Goal: Task Accomplishment & Management: Use online tool/utility

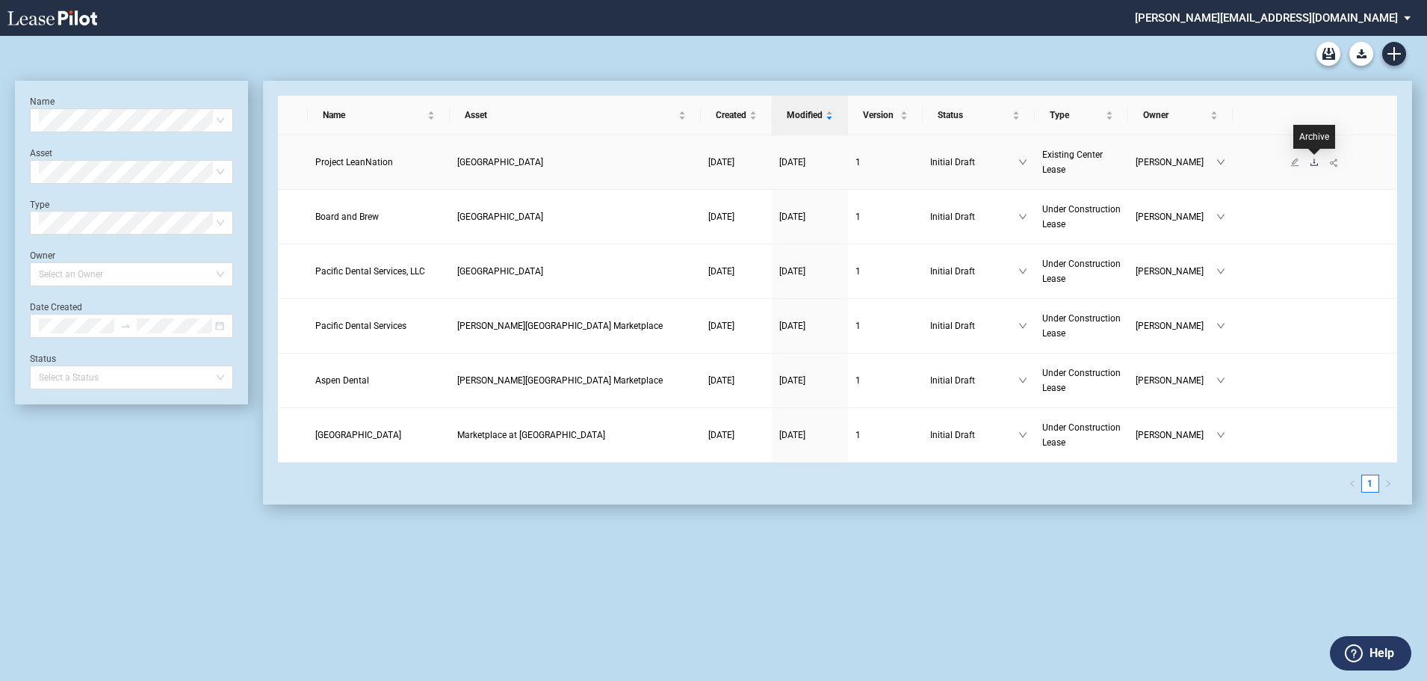
click at [1311, 162] on icon "download" at bounding box center [1314, 162] width 9 height 9
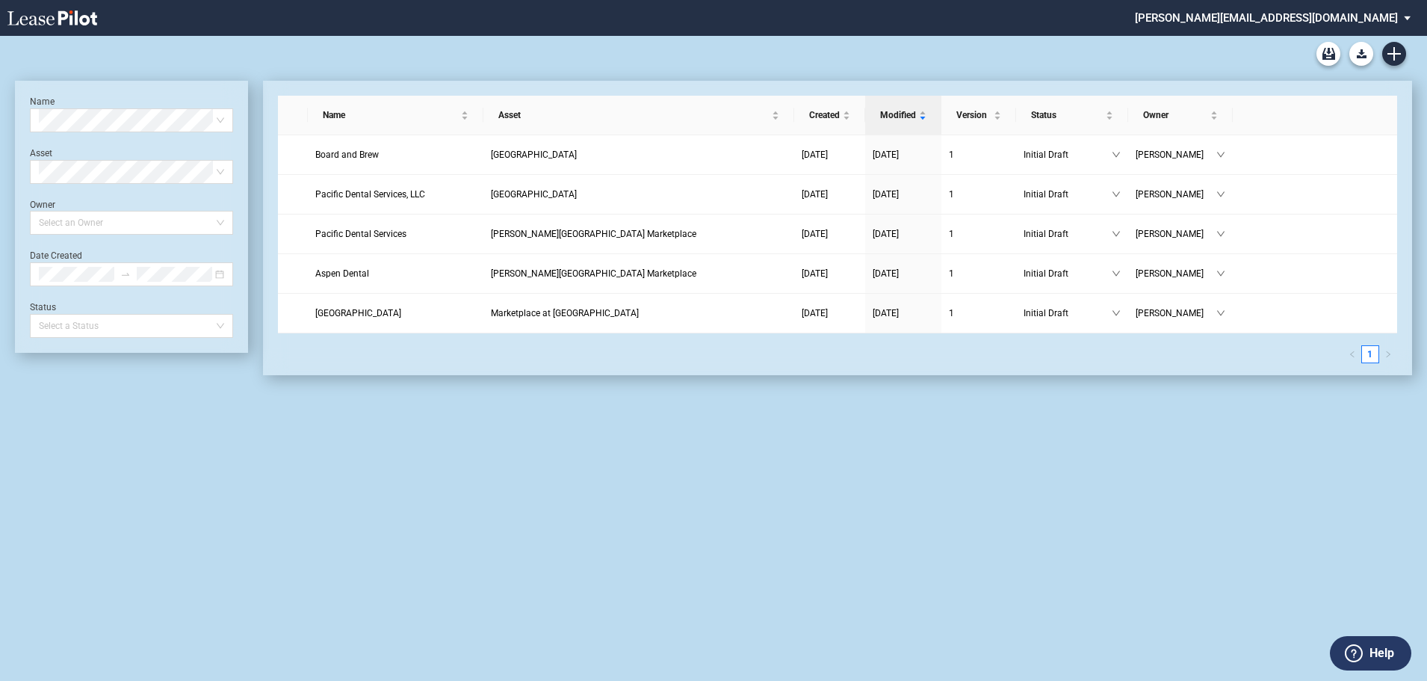
click at [1336, 17] on md-select "stucker@barclaygroup.com Admin Area Settings Sign Out" at bounding box center [1278, 17] width 290 height 34
click at [1299, 204] on md-backdrop at bounding box center [713, 340] width 1427 height 681
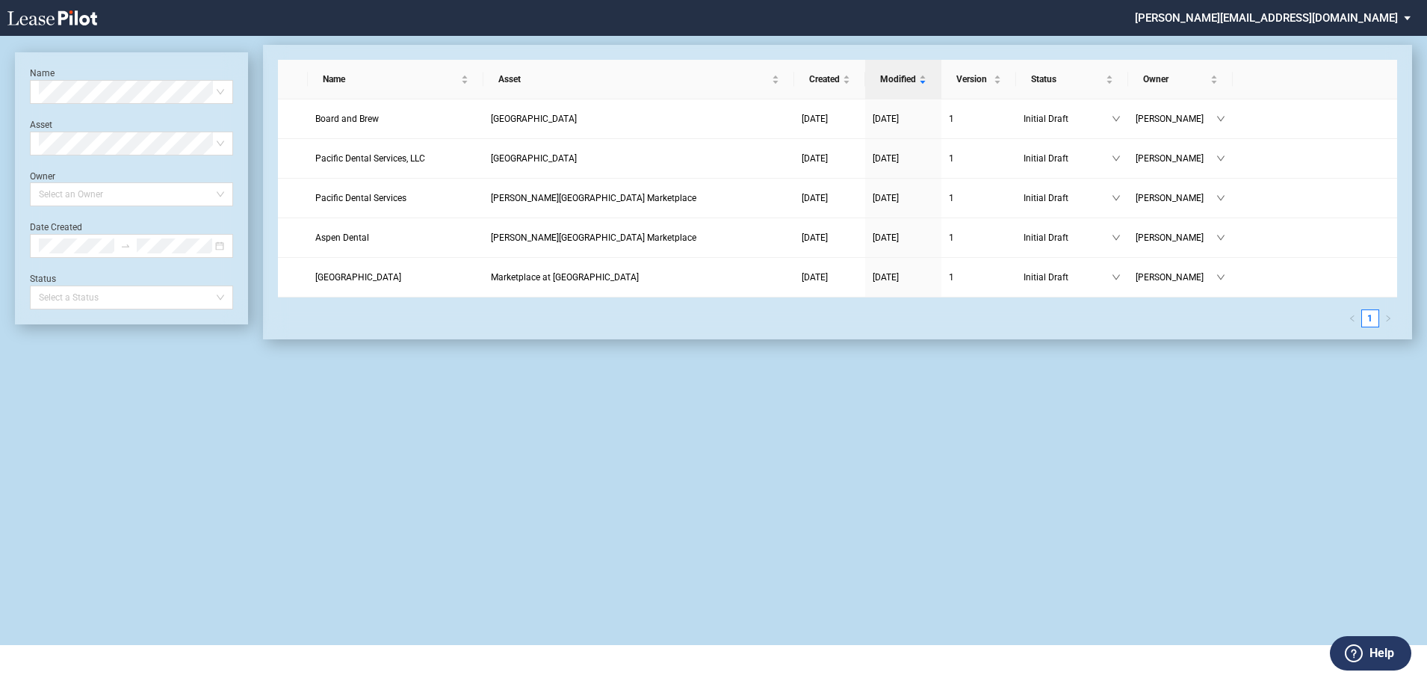
click at [1378, 19] on md-select "[PERSON_NAME][EMAIL_ADDRESS][DOMAIN_NAME]" at bounding box center [1278, 17] width 290 height 34
click at [1278, 36] on div "Admin Area" at bounding box center [1271, 40] width 54 height 15
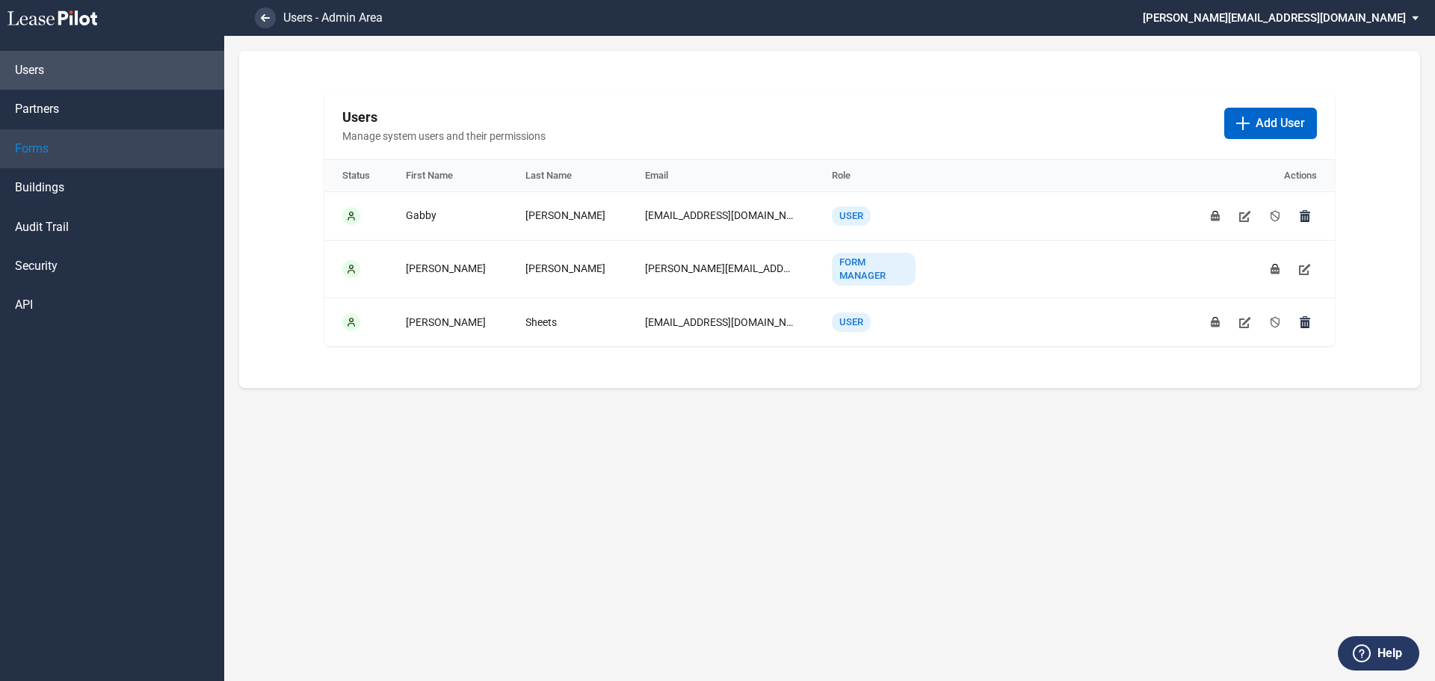
click at [32, 141] on span "Forms" at bounding box center [32, 148] width 34 height 16
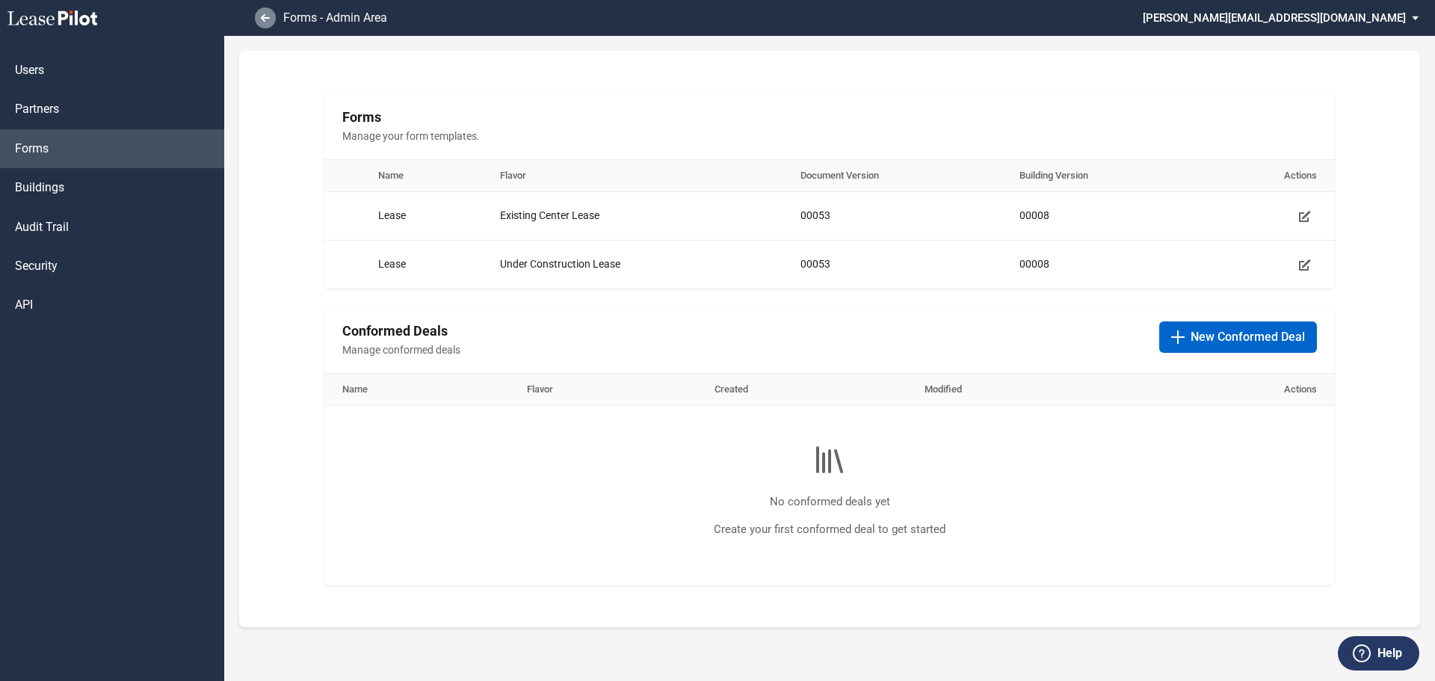
click at [267, 13] on link at bounding box center [265, 17] width 21 height 21
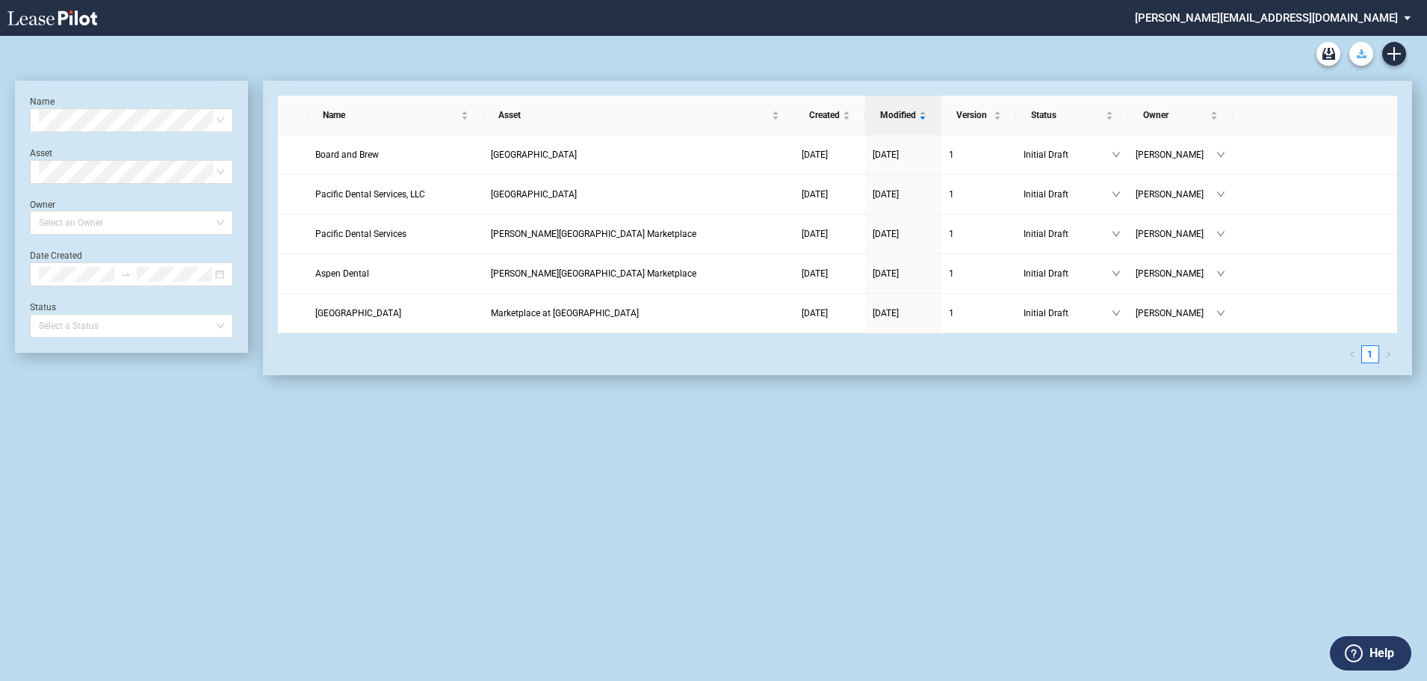
click at [1362, 52] on use "Download Blank Form" at bounding box center [1362, 53] width 10 height 9
click at [1235, 74] on button "Blank Under Construction Lease Form" at bounding box center [1273, 78] width 202 height 24
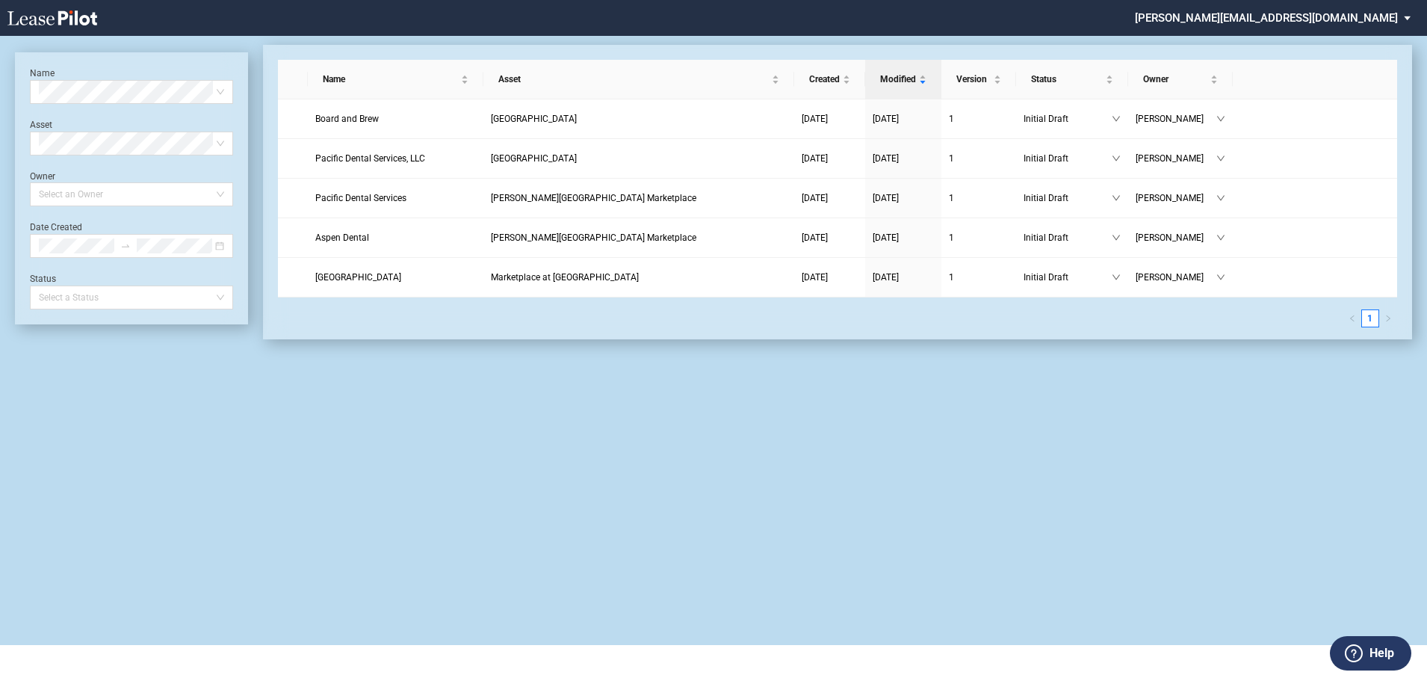
click at [1369, 22] on md-select "stucker@barclaygroup.com Admin Area Settings Sign Out" at bounding box center [1278, 17] width 290 height 34
click at [1281, 38] on div "Admin Area" at bounding box center [1287, 40] width 54 height 15
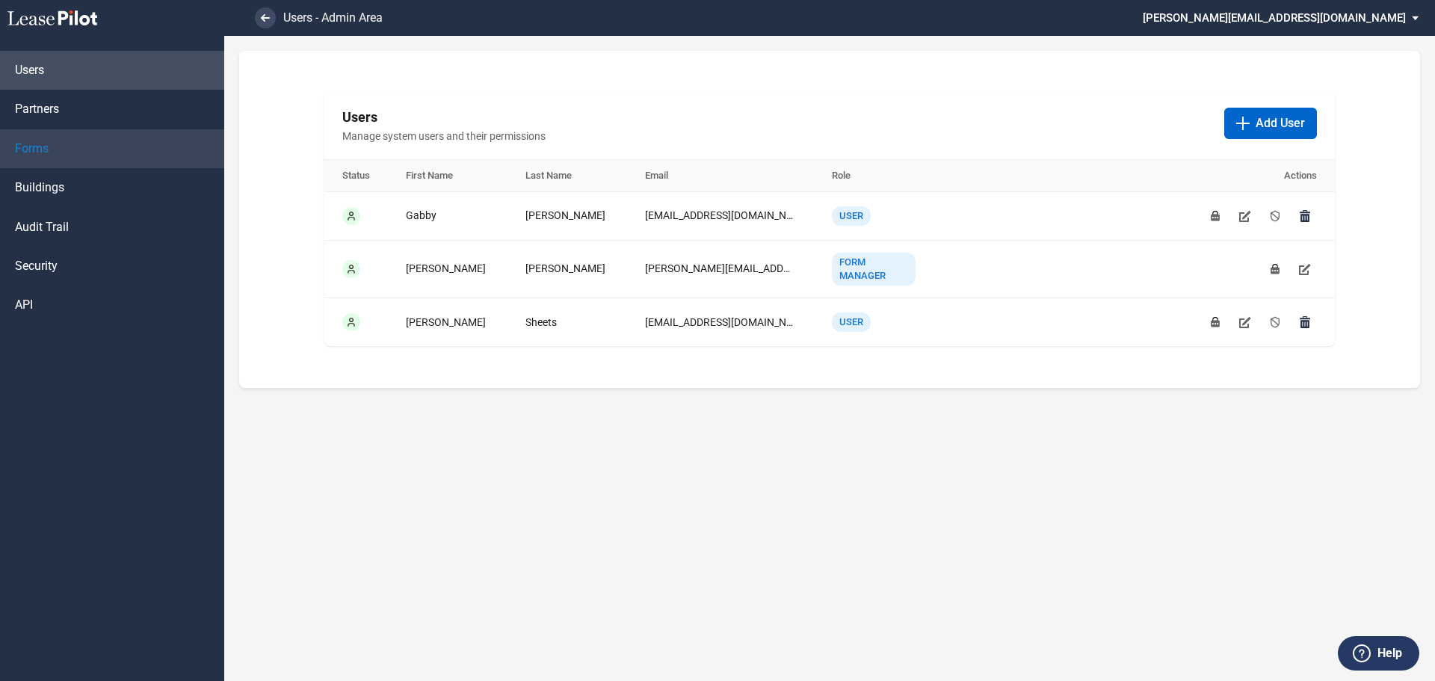
click at [51, 146] on link "Forms" at bounding box center [112, 148] width 224 height 39
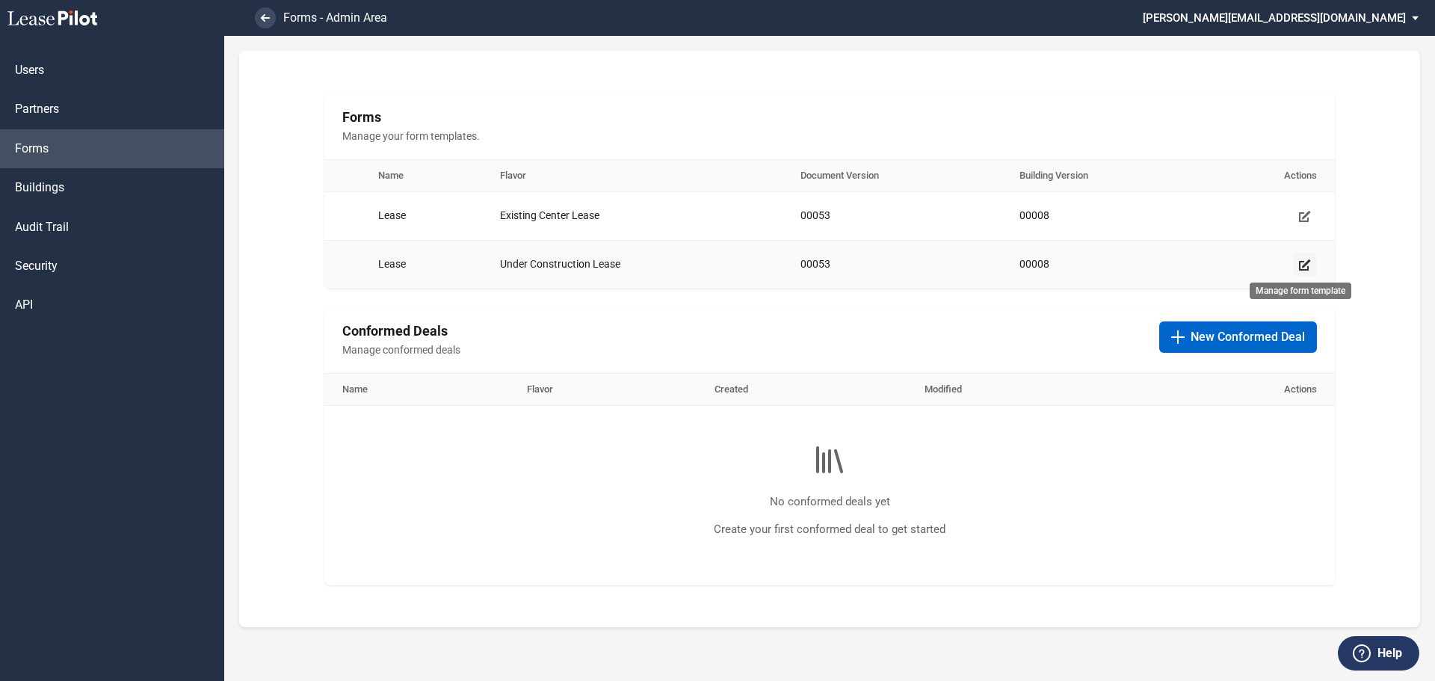
click at [1305, 267] on icon "Manage form template" at bounding box center [1305, 265] width 12 height 12
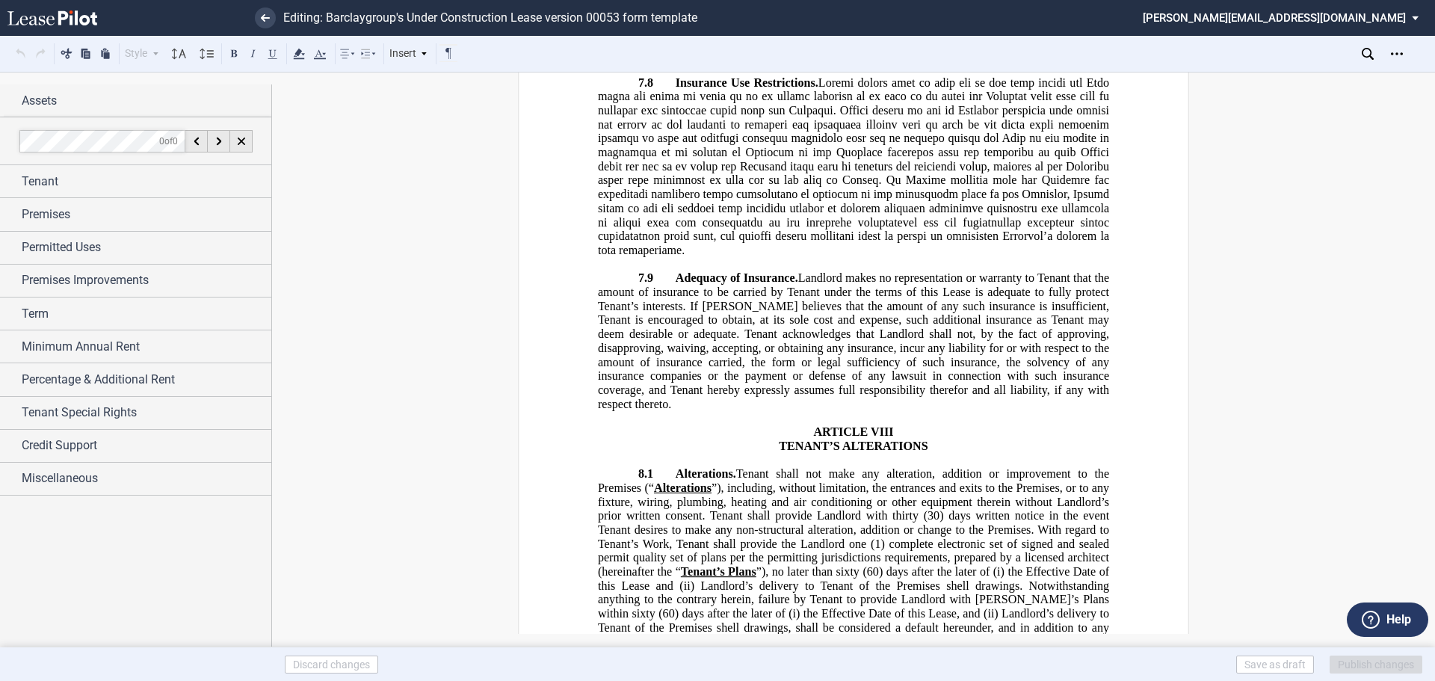
scroll to position [12253, 0]
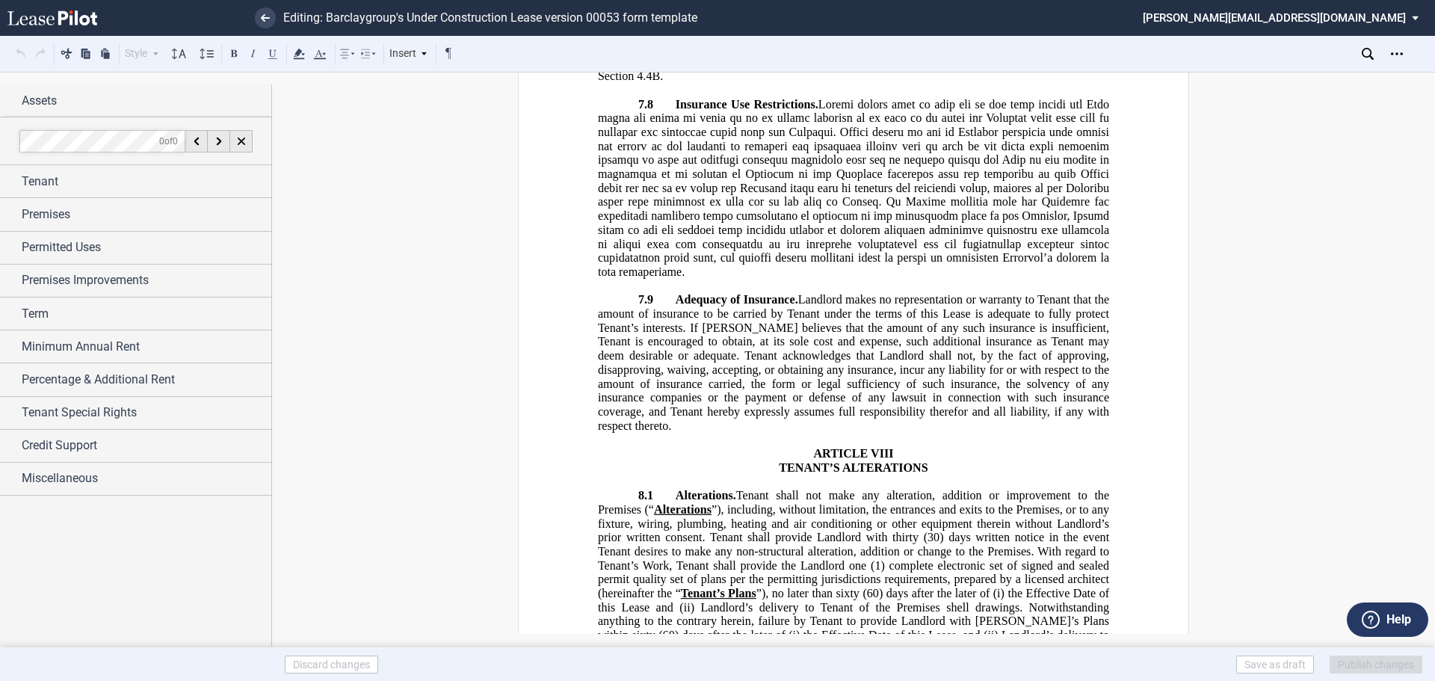
click at [739, 489] on span "Tenant shall not make any alteration, addition or improvement to the Premises (“" at bounding box center [855, 502] width 514 height 27
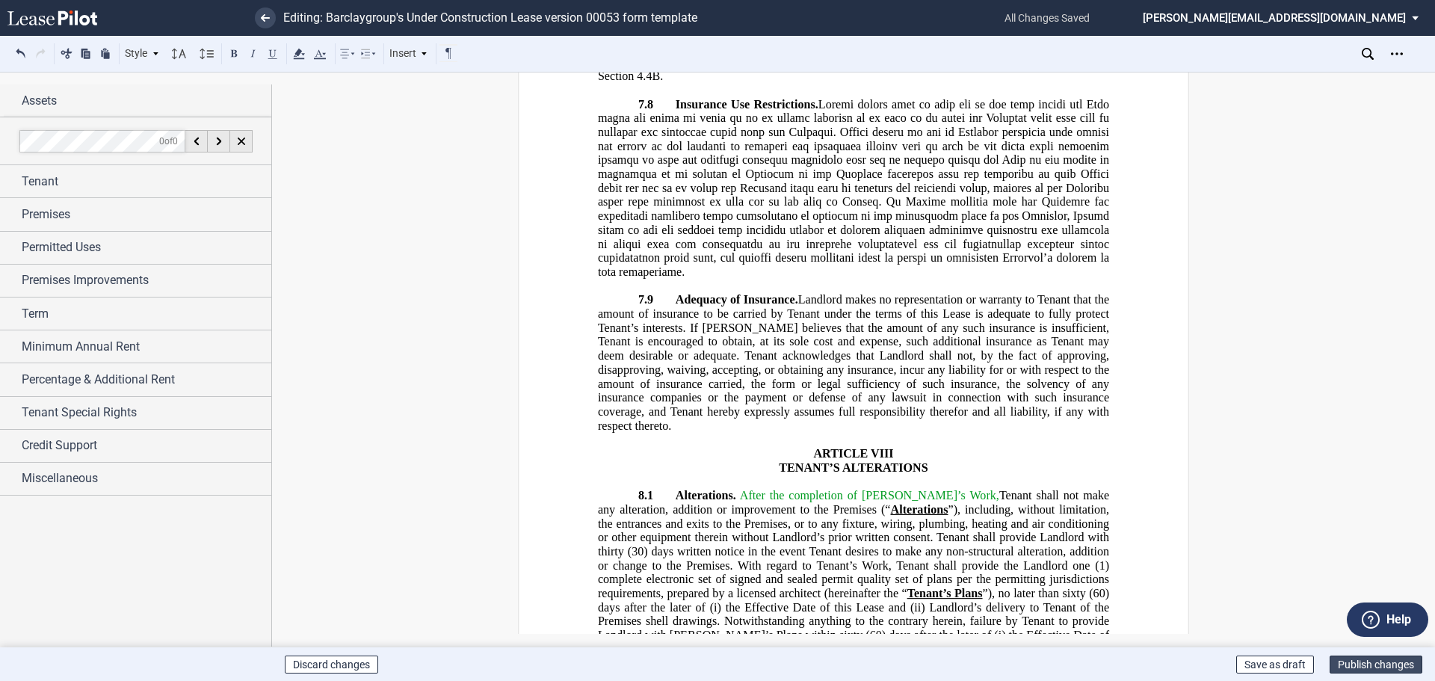
click at [1358, 660] on button "Publish changes" at bounding box center [1375, 664] width 93 height 18
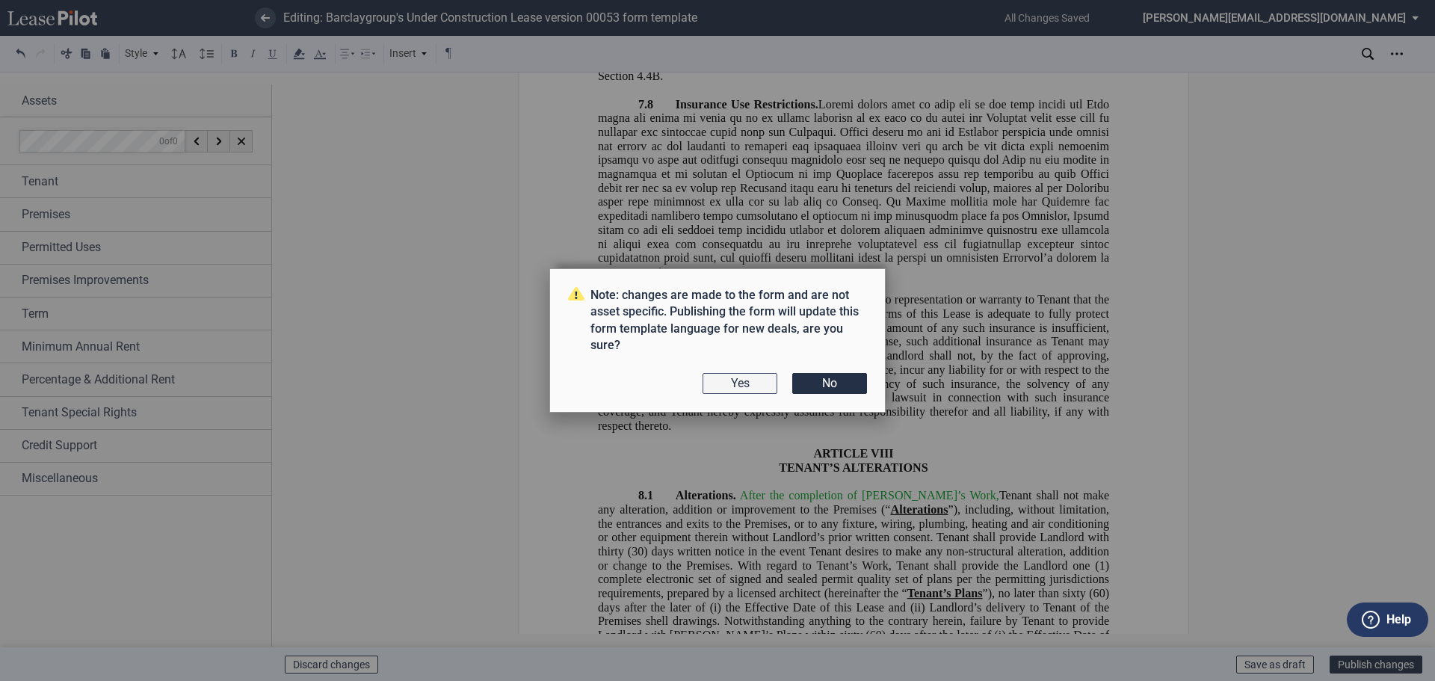
click at [745, 380] on button "Yes" at bounding box center [739, 383] width 75 height 21
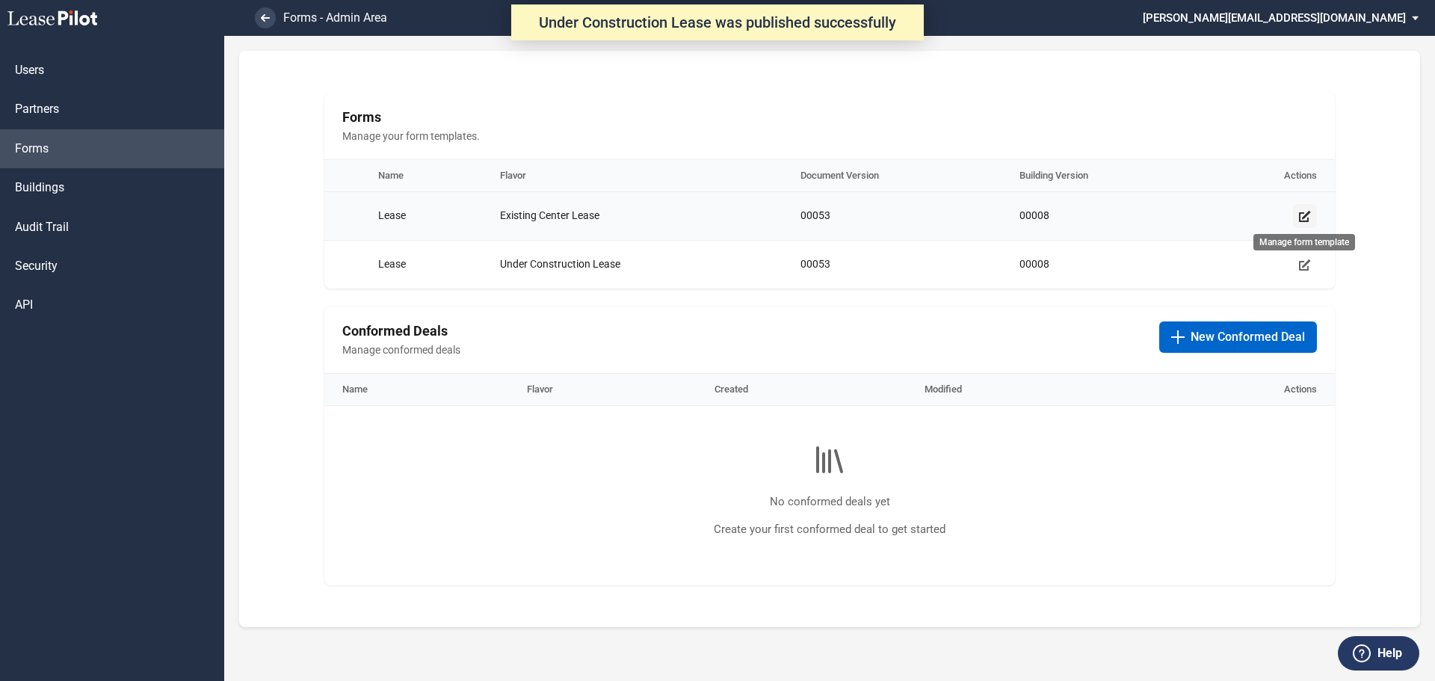
click at [1300, 213] on use "Manage form template" at bounding box center [1305, 216] width 12 height 11
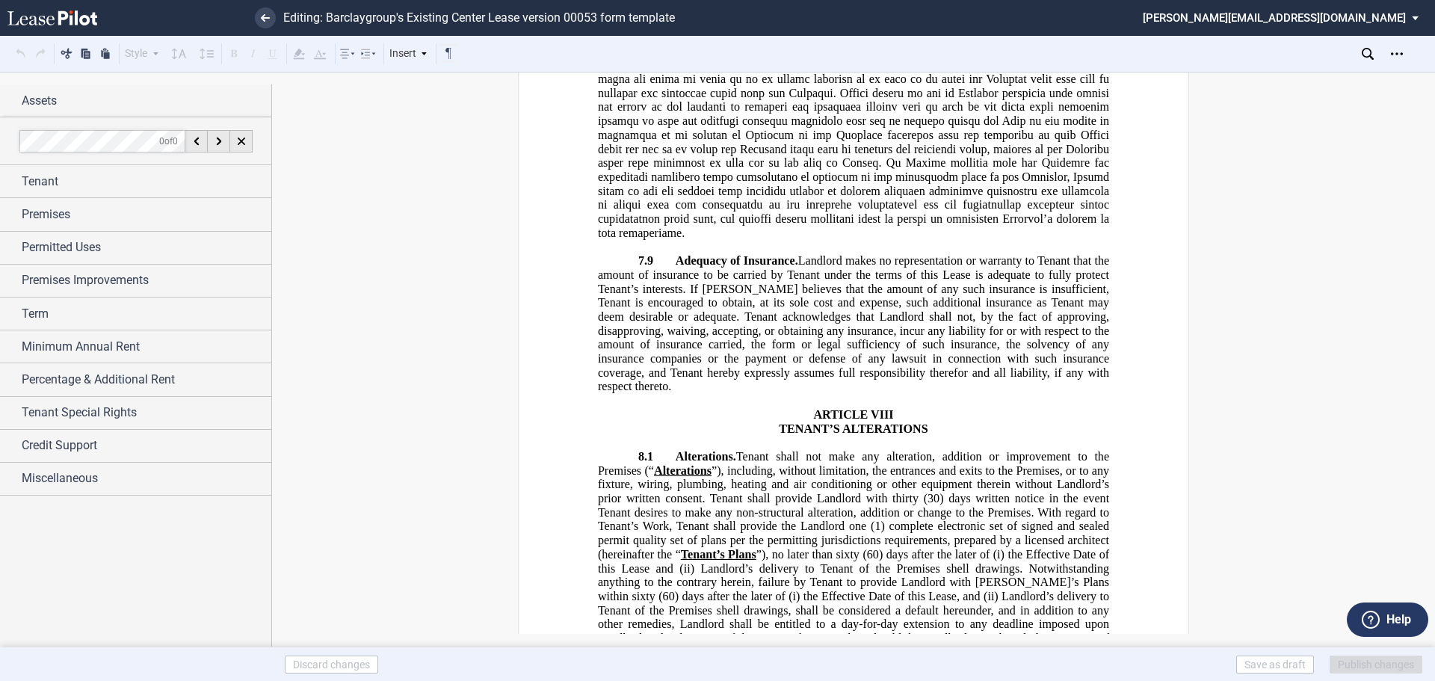
scroll to position [12104, 0]
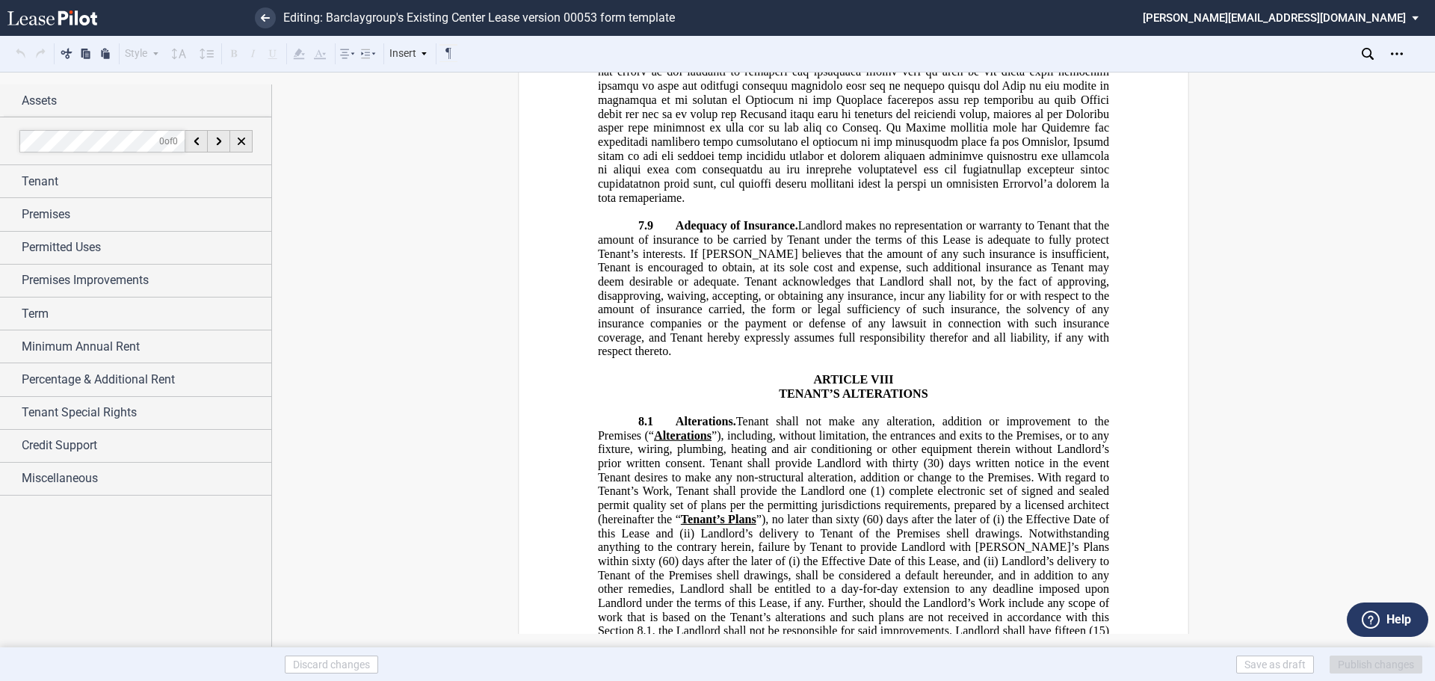
click at [738, 415] on span "Tenant shall not make any alteration, addition or improvement to the Premises (“" at bounding box center [855, 428] width 514 height 27
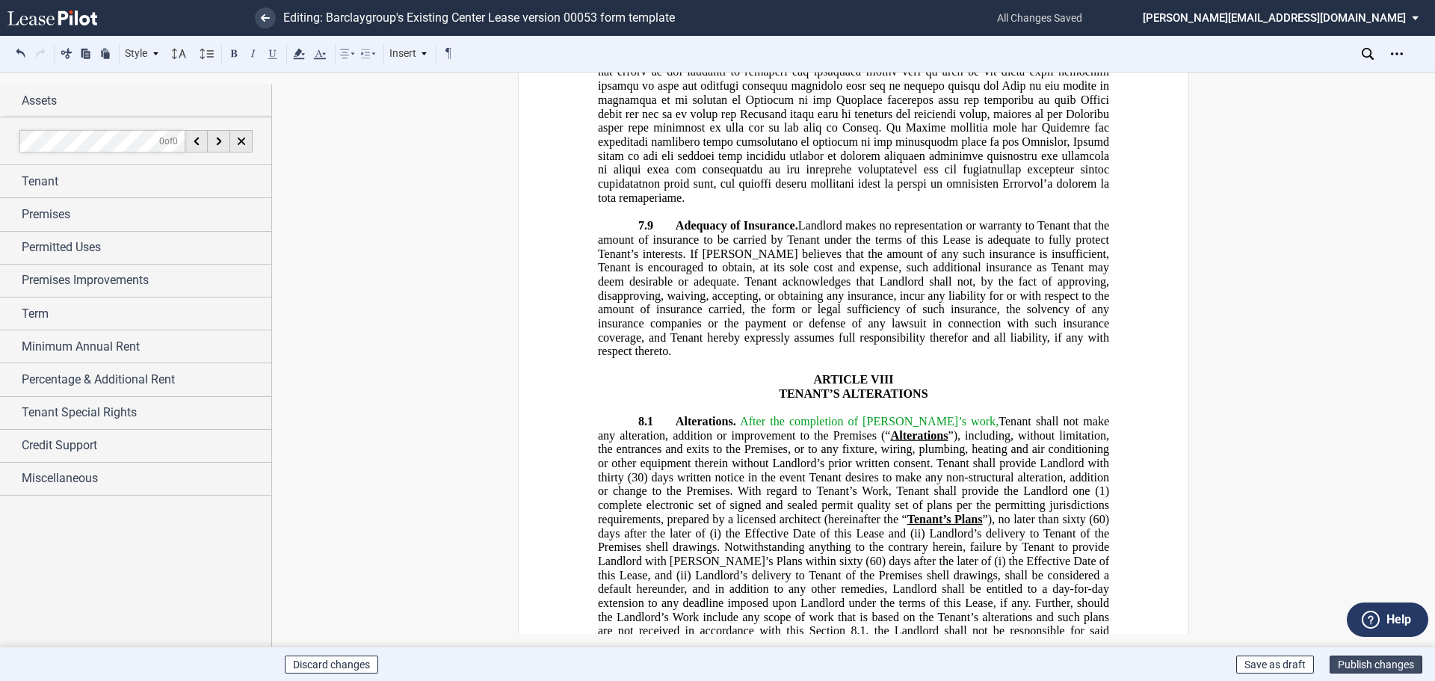
click at [1381, 662] on button "Publish changes" at bounding box center [1375, 664] width 93 height 18
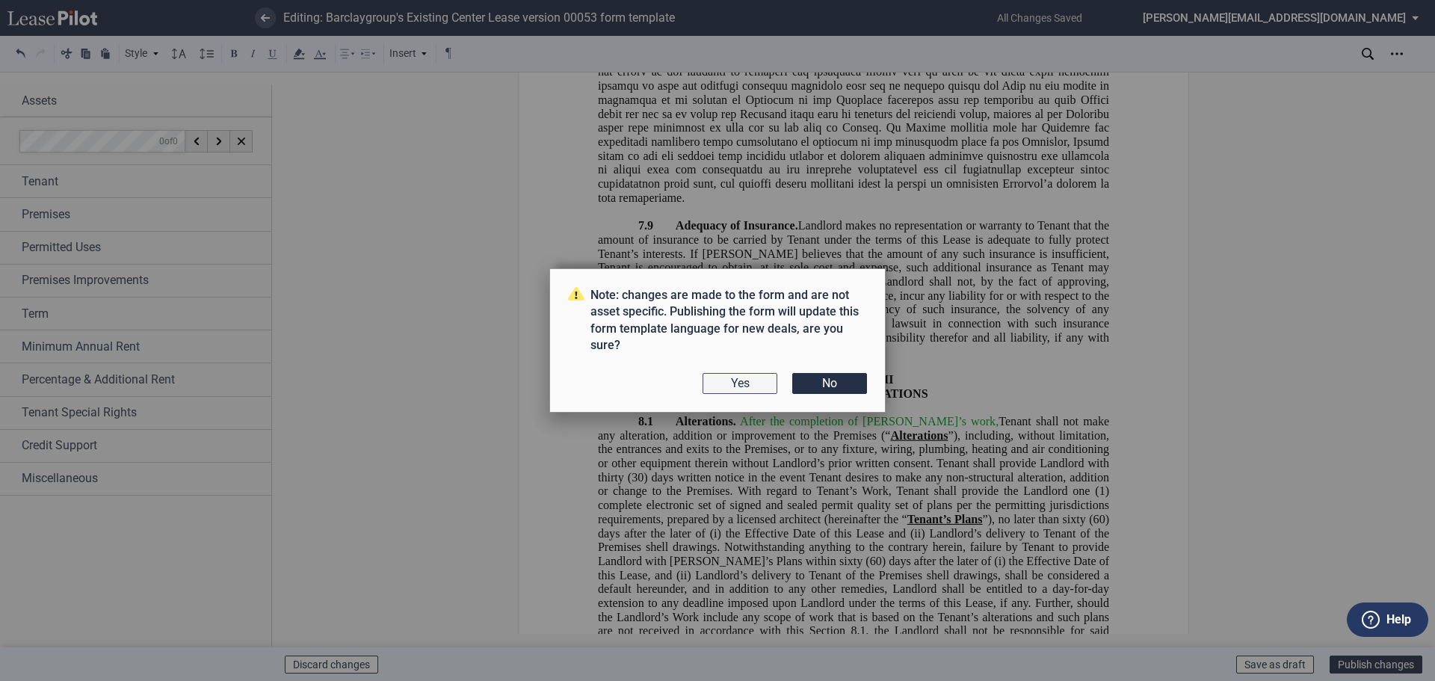
click at [729, 383] on button "Yes" at bounding box center [739, 383] width 75 height 21
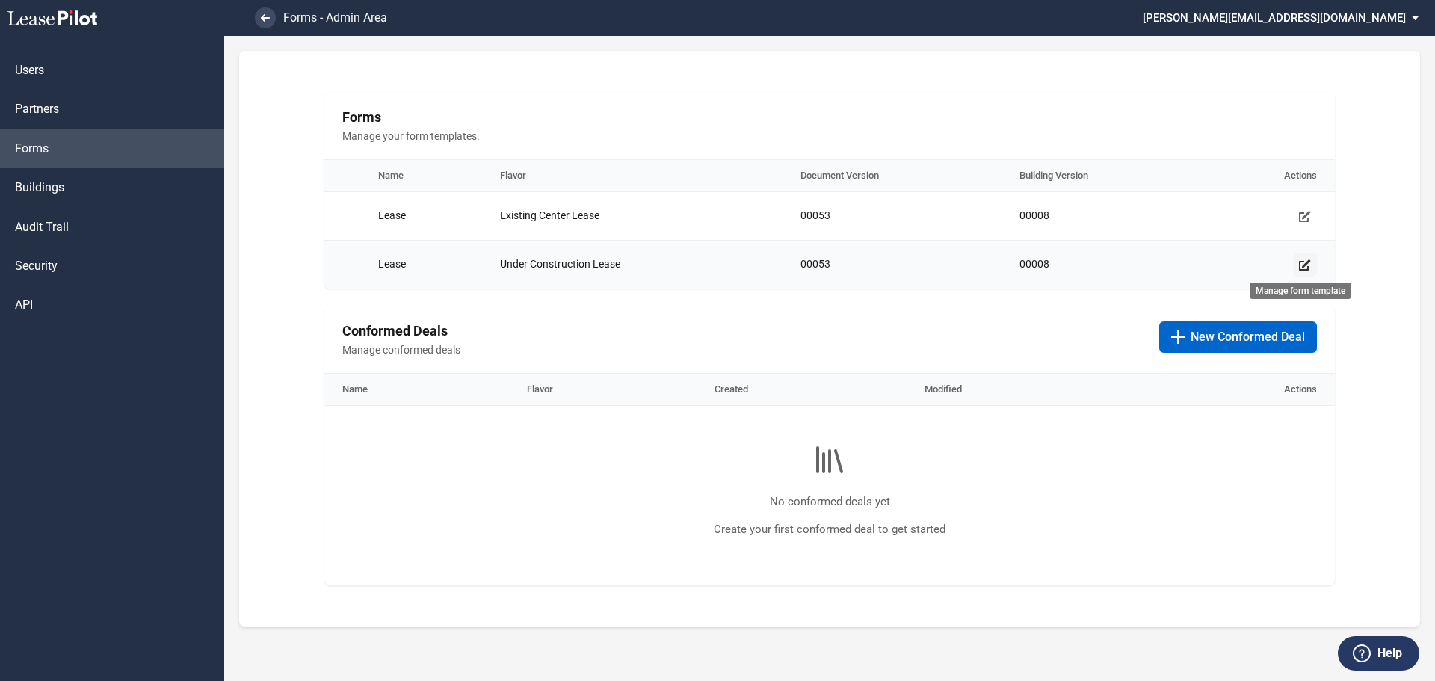
click at [1303, 264] on icon "Manage form template" at bounding box center [1305, 265] width 12 height 12
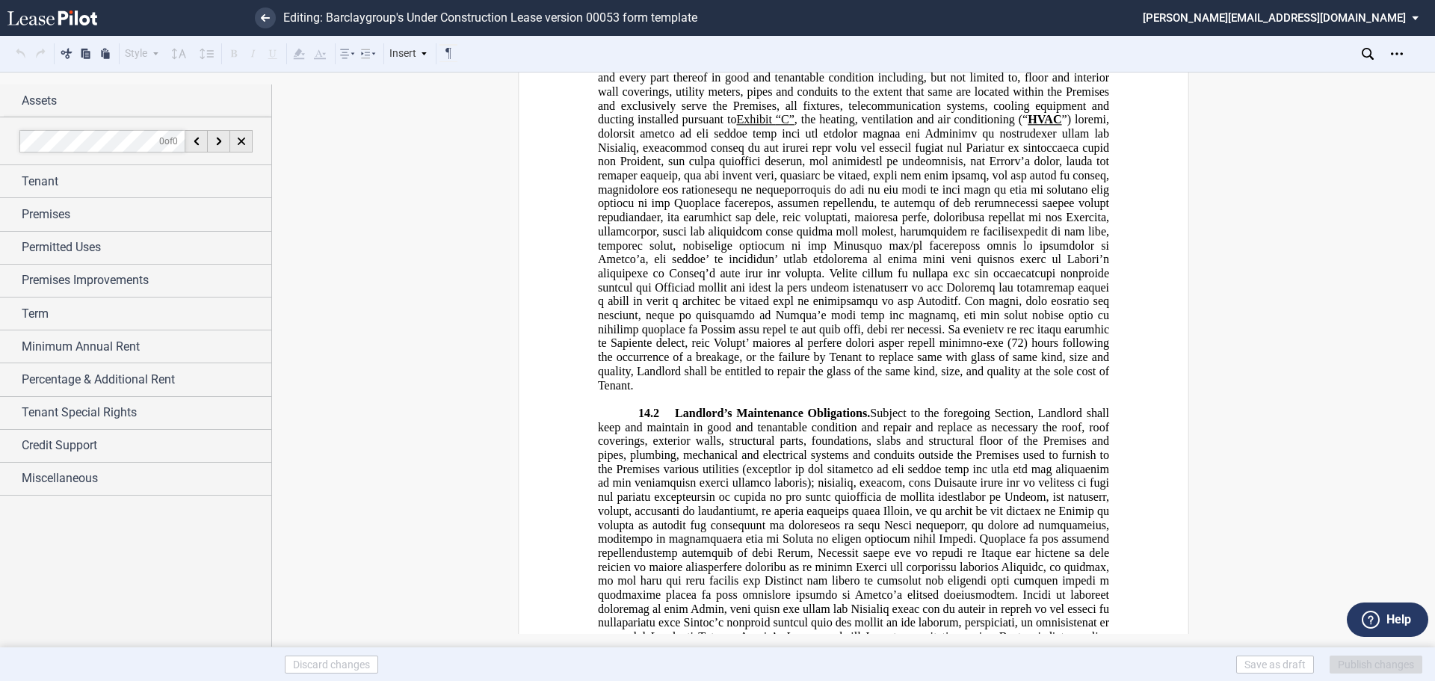
scroll to position [18754, 0]
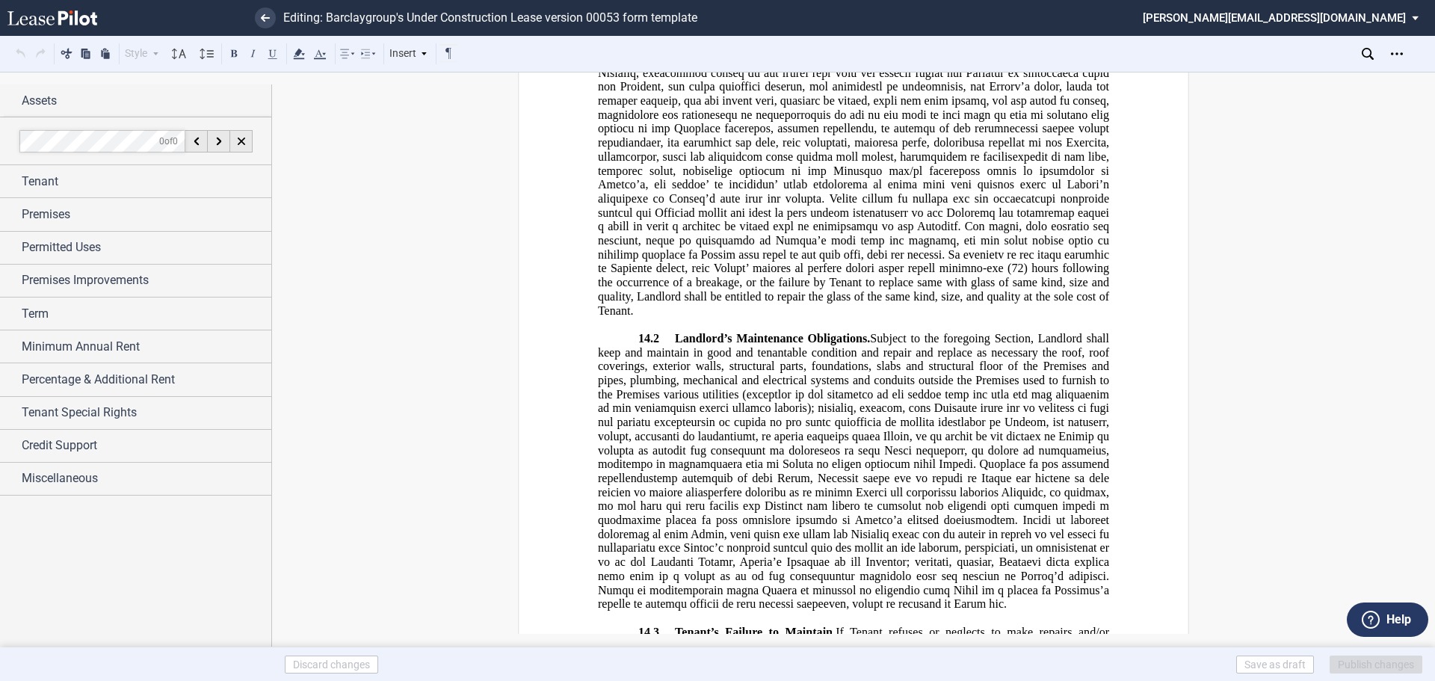
click at [900, 625] on p "14.3 Tenant’s Failure to Maintain. If Tenant refuses or neglects to make repair…" at bounding box center [853, 695] width 511 height 140
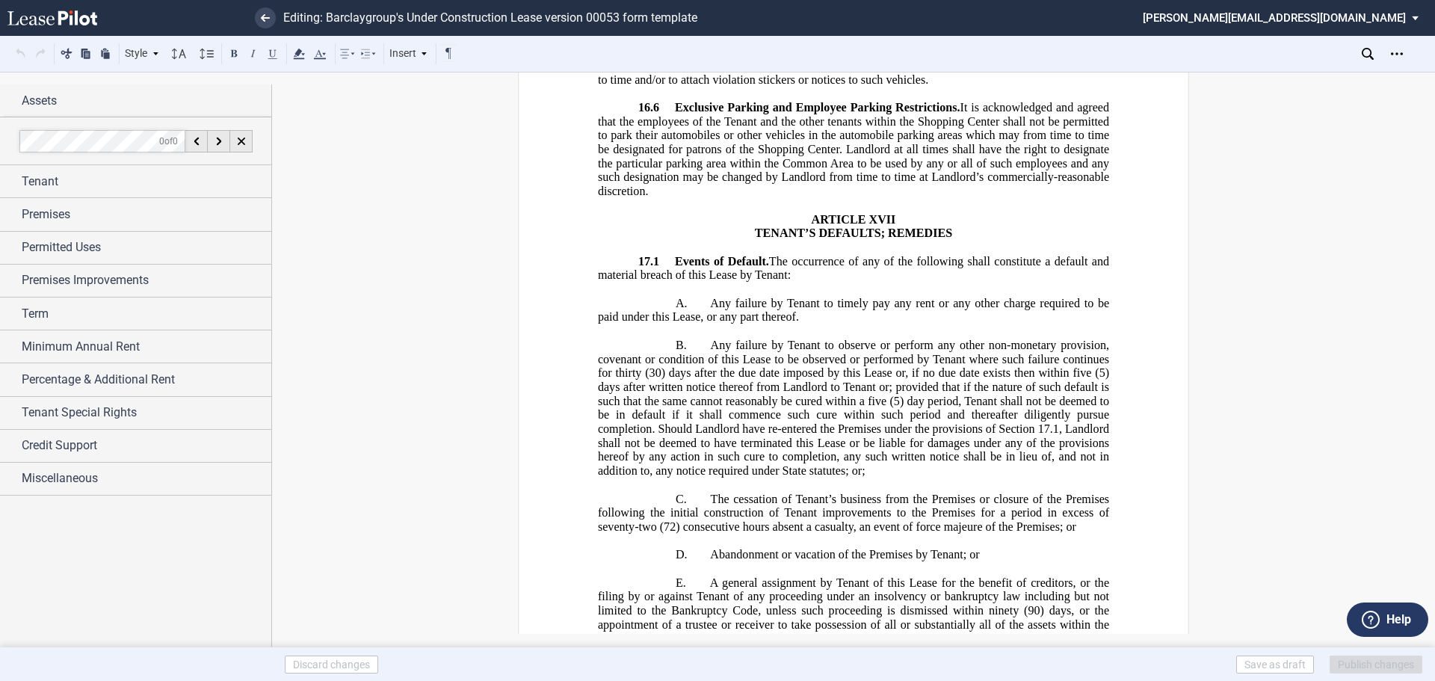
scroll to position [23311, 0]
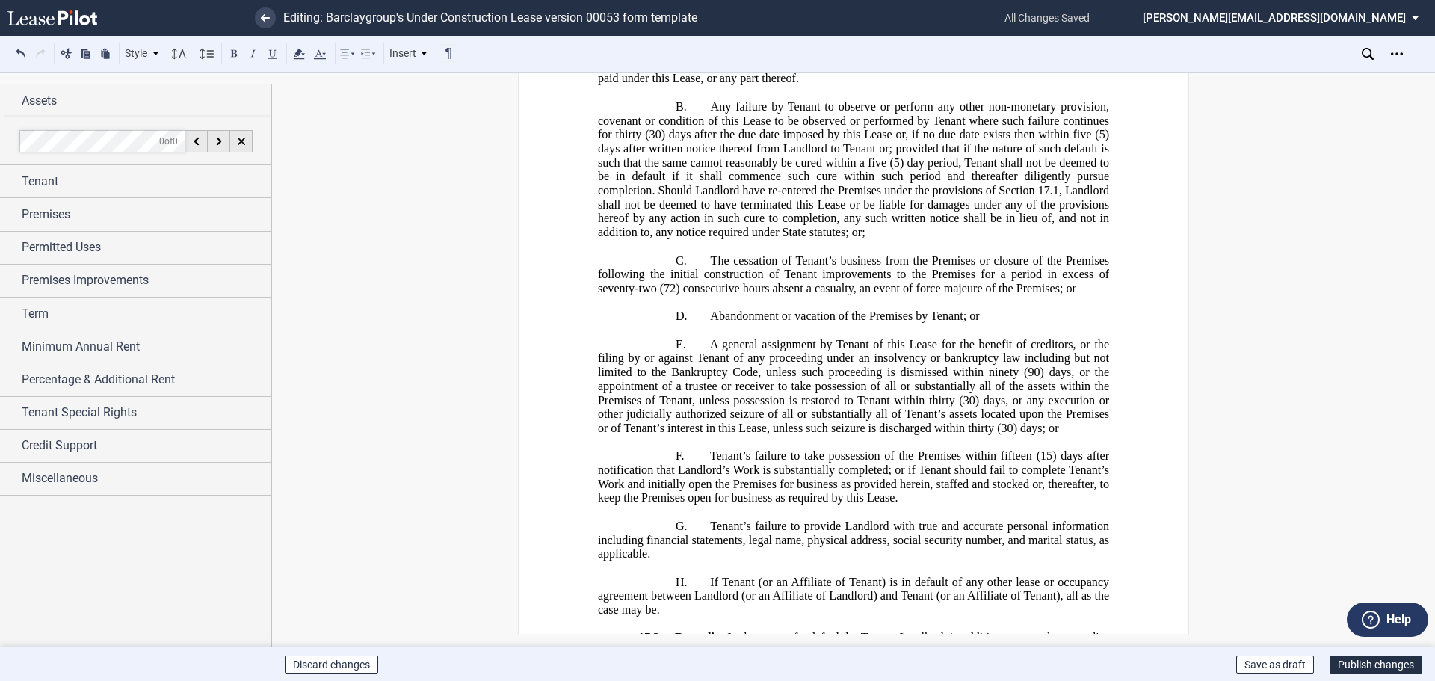
scroll to position [23610, 0]
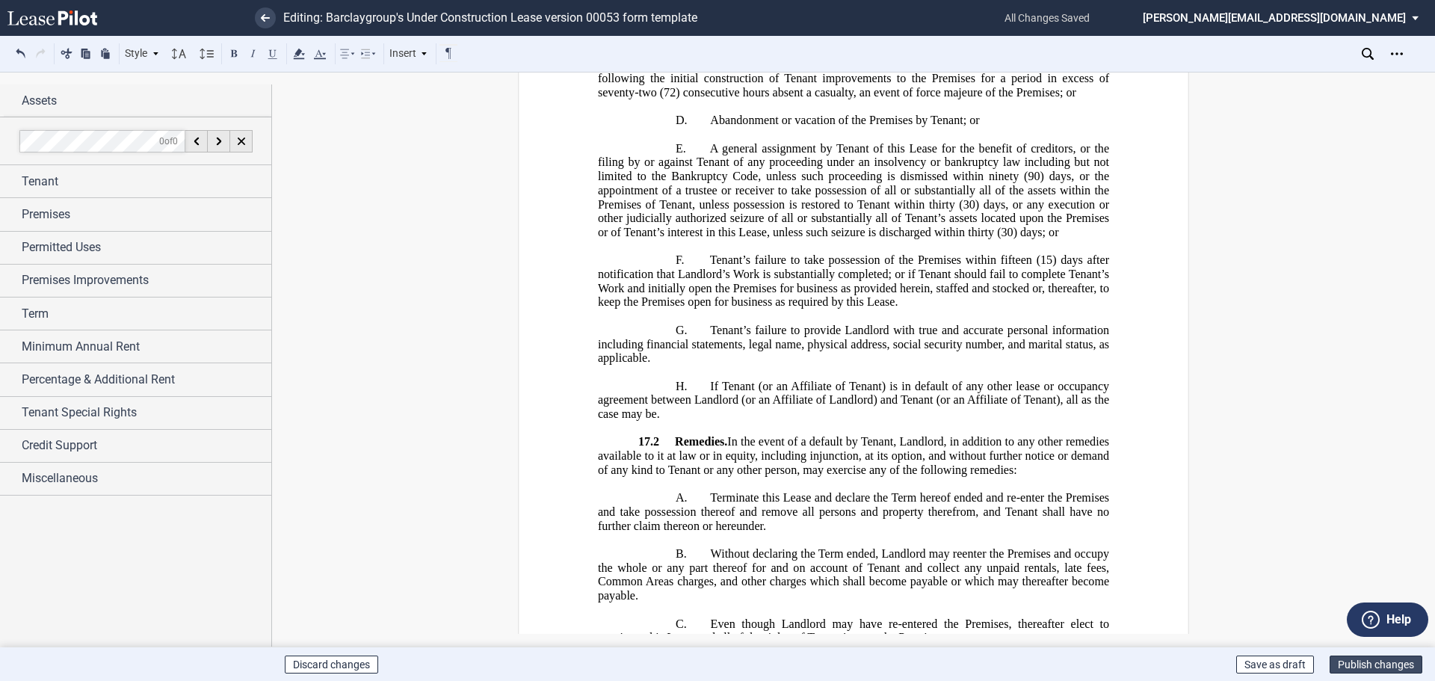
click at [1355, 663] on button "Publish changes" at bounding box center [1375, 664] width 93 height 18
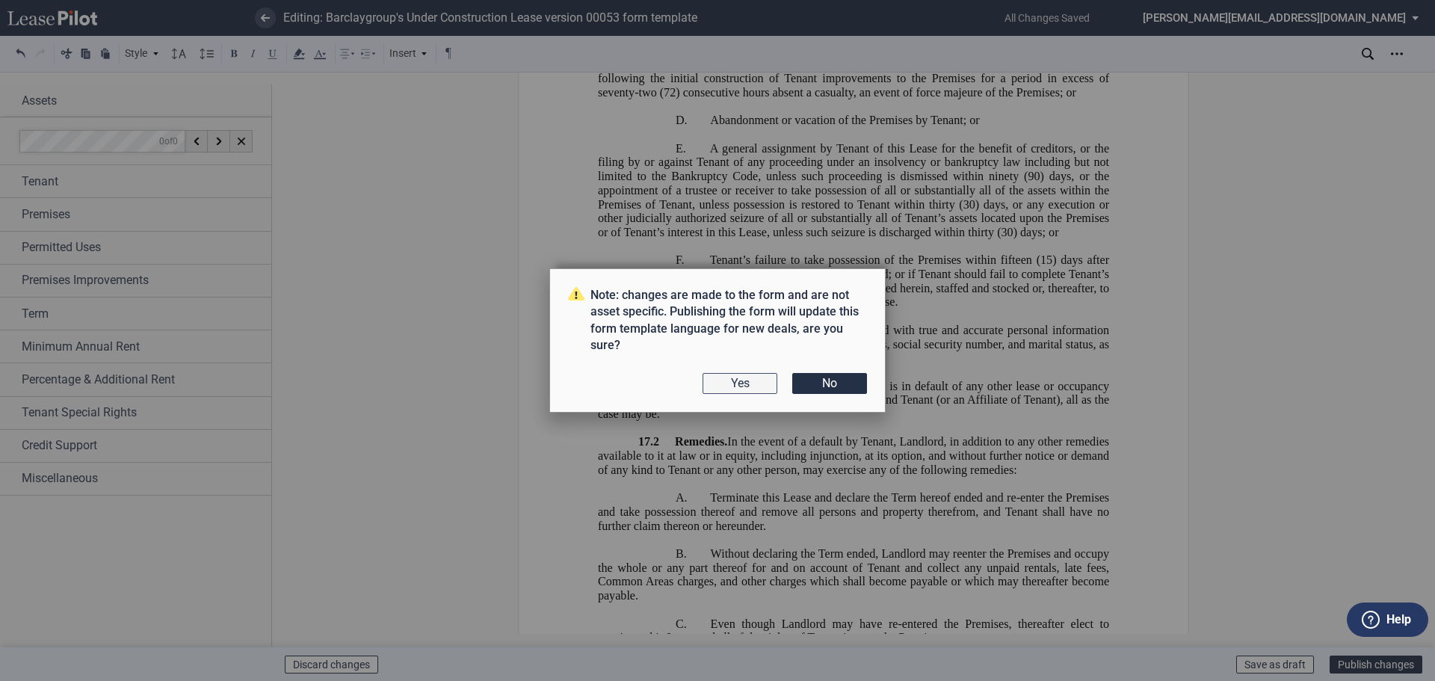
click at [739, 383] on button "Yes" at bounding box center [739, 383] width 75 height 21
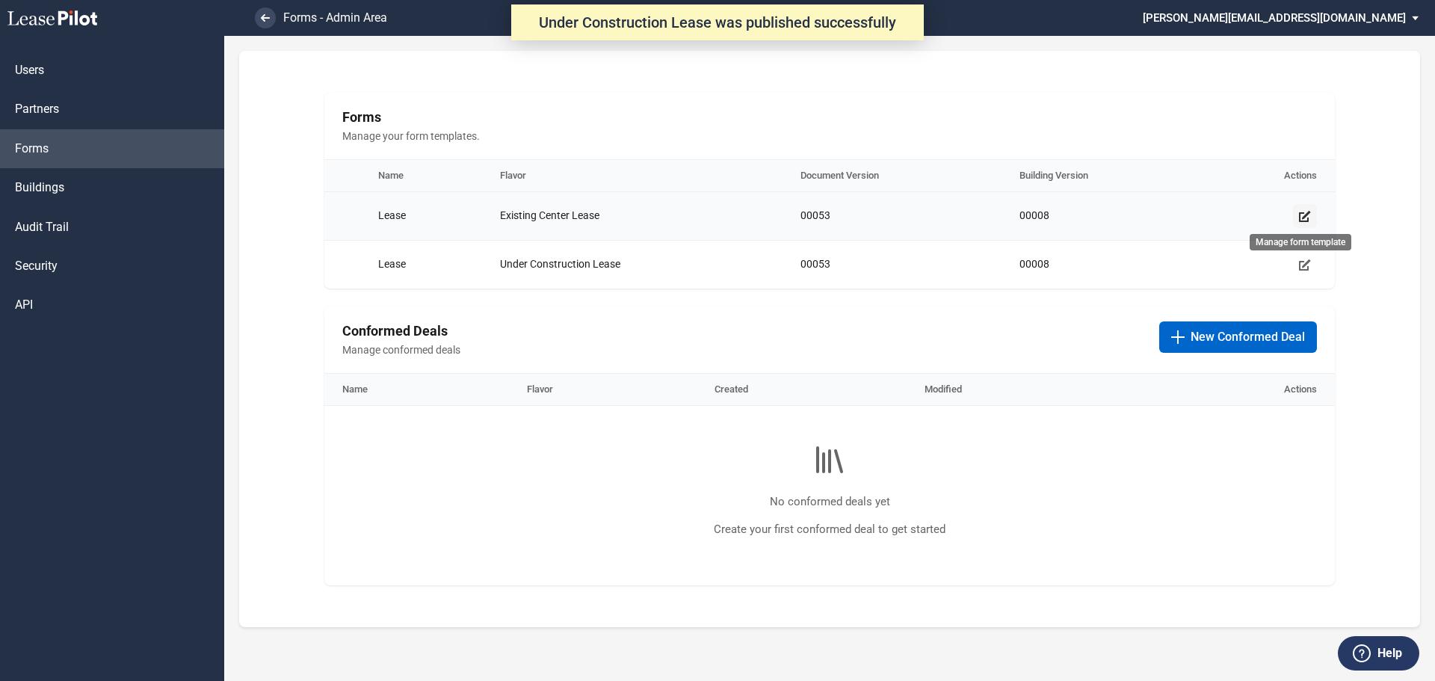
click at [1310, 210] on icon "Manage form template" at bounding box center [1305, 216] width 12 height 12
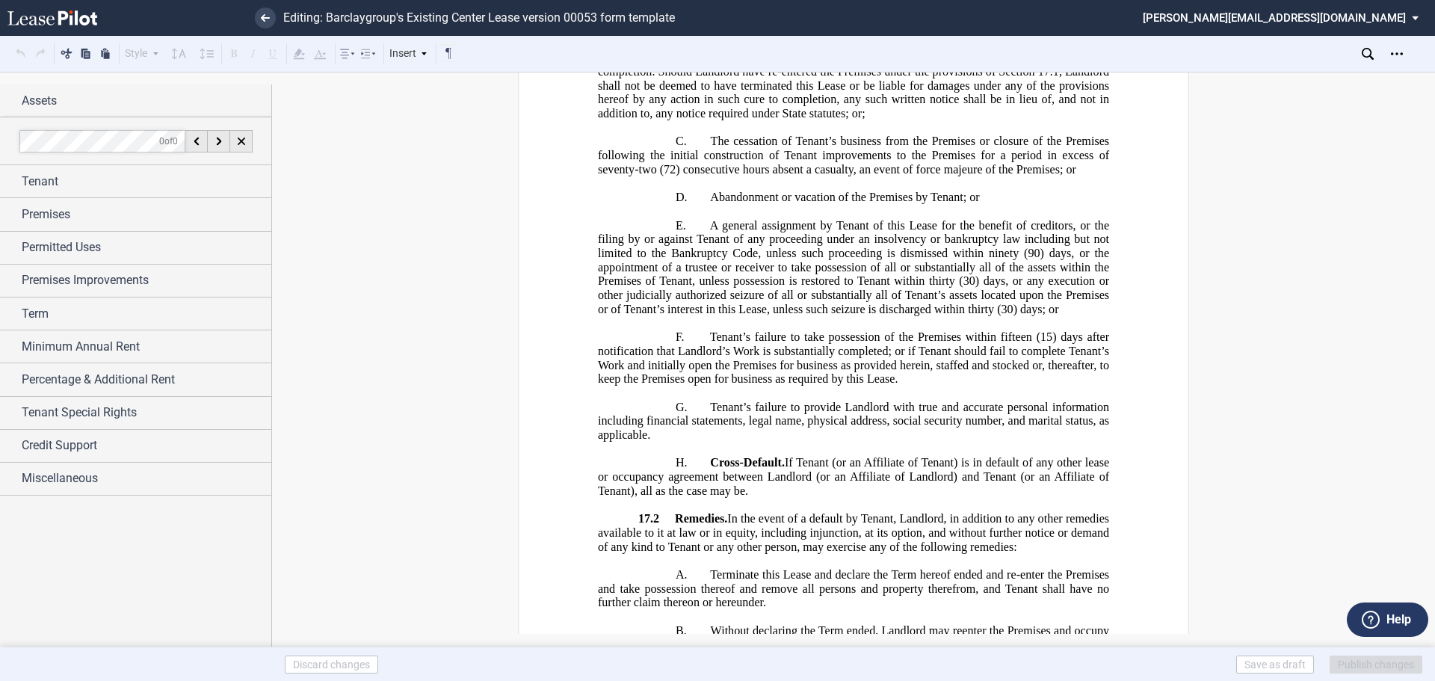
scroll to position [23311, 0]
click at [785, 454] on span "If Tenant (or an Affiliate of Tenant) is in default of any other lease or occup…" at bounding box center [855, 474] width 514 height 41
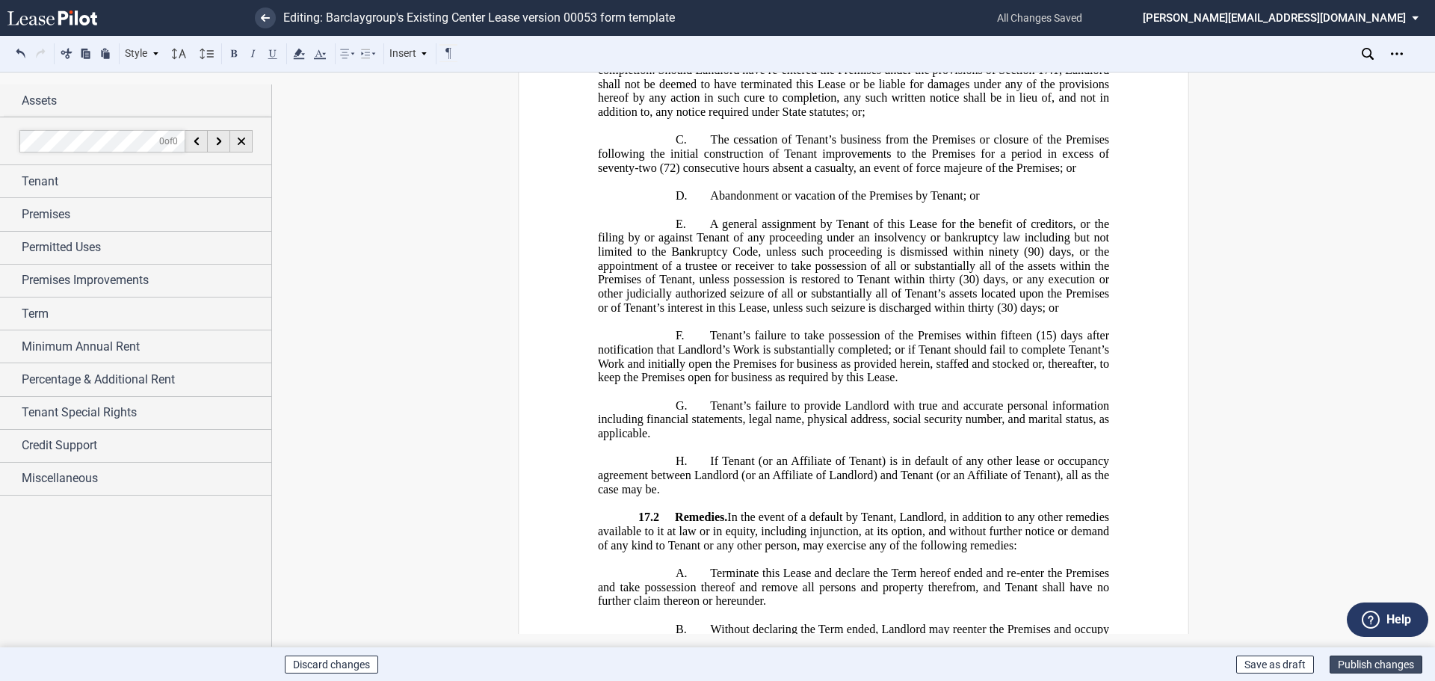
click at [1346, 664] on button "Publish changes" at bounding box center [1375, 664] width 93 height 18
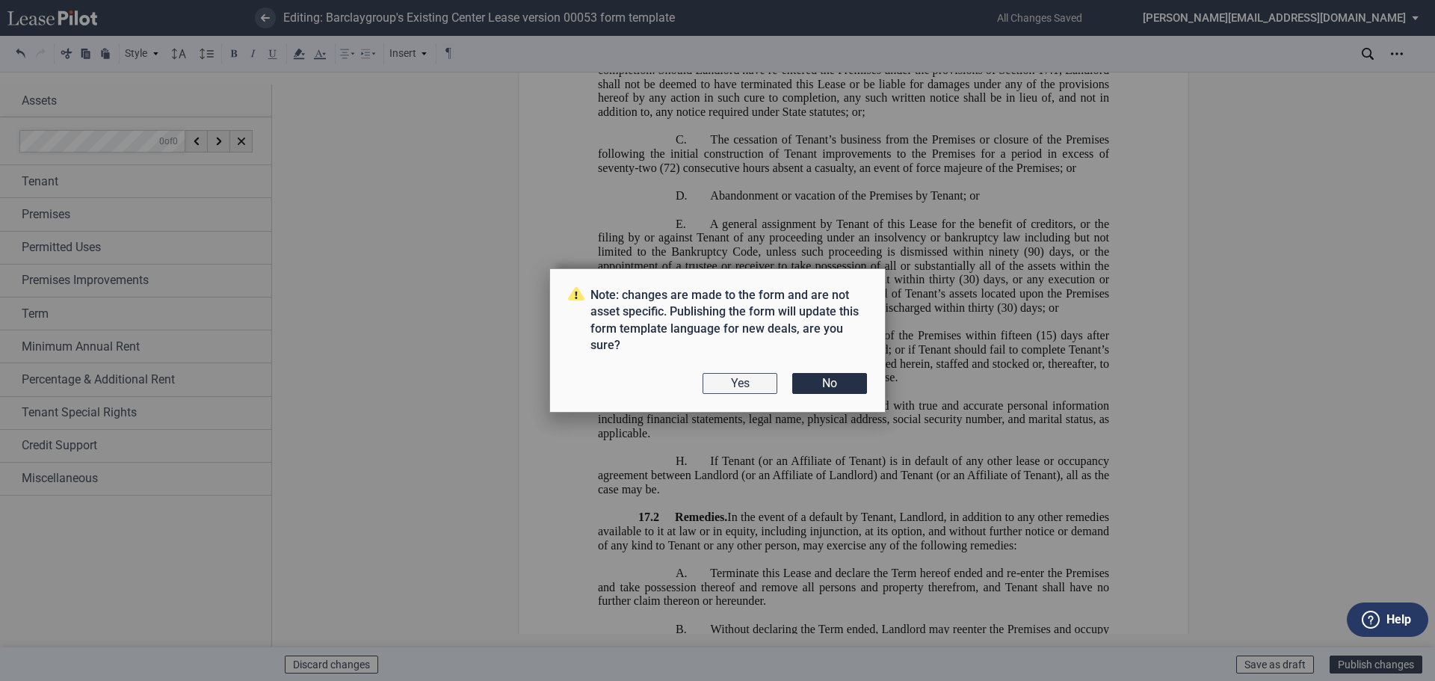
click at [746, 381] on button "Yes" at bounding box center [739, 383] width 75 height 21
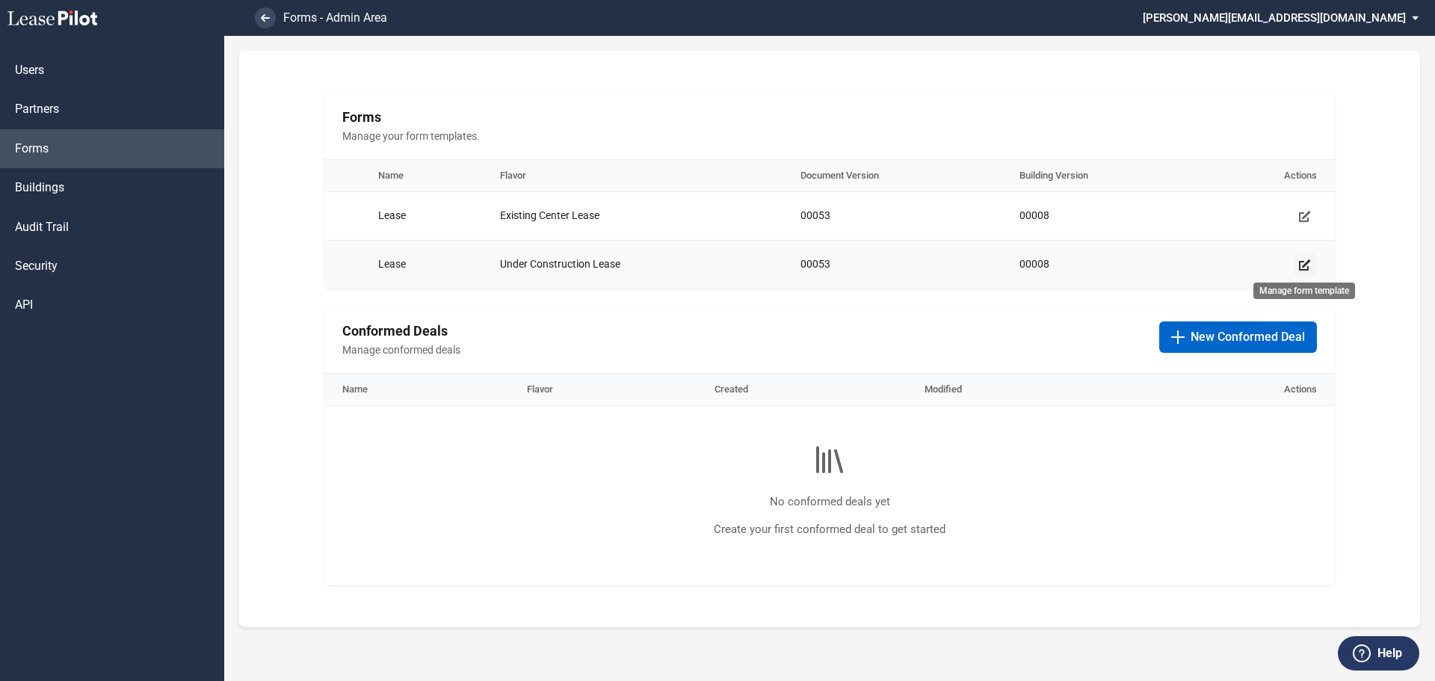
click at [1305, 266] on use "Manage form template" at bounding box center [1305, 264] width 12 height 11
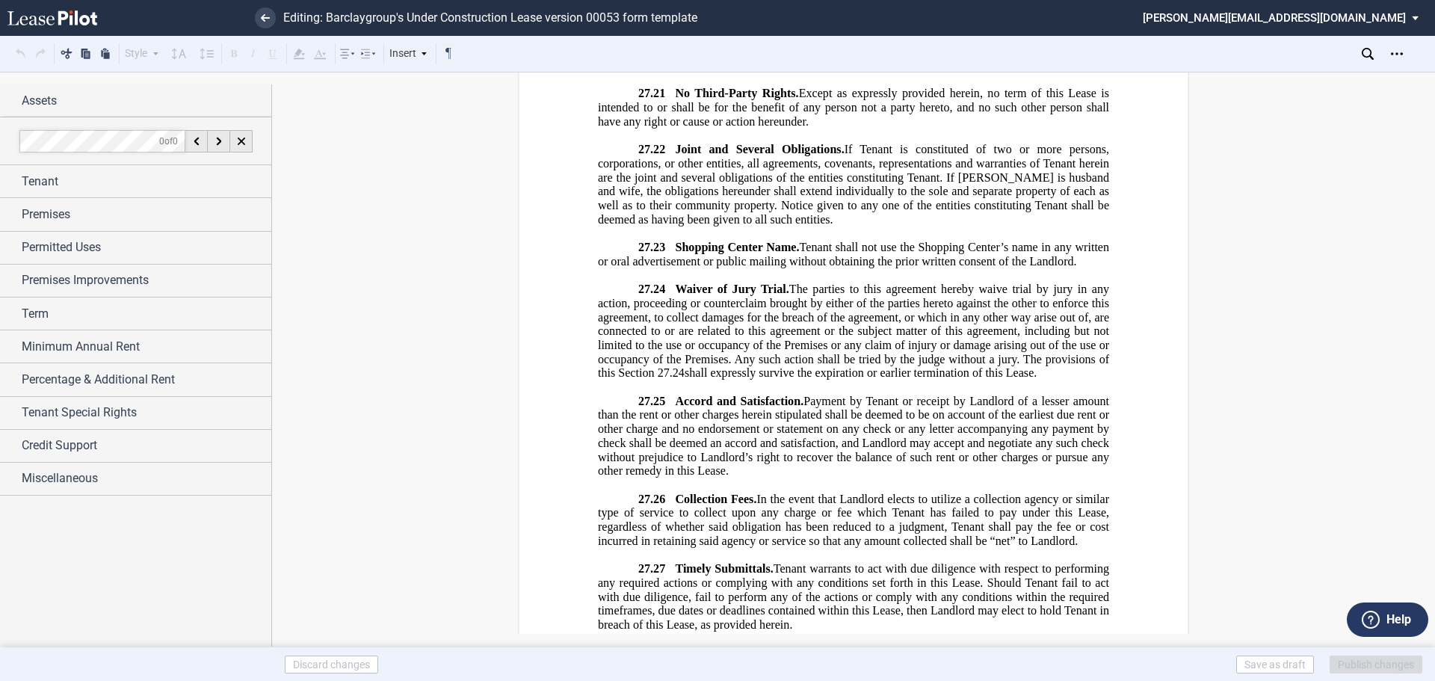
scroll to position [32944, 0]
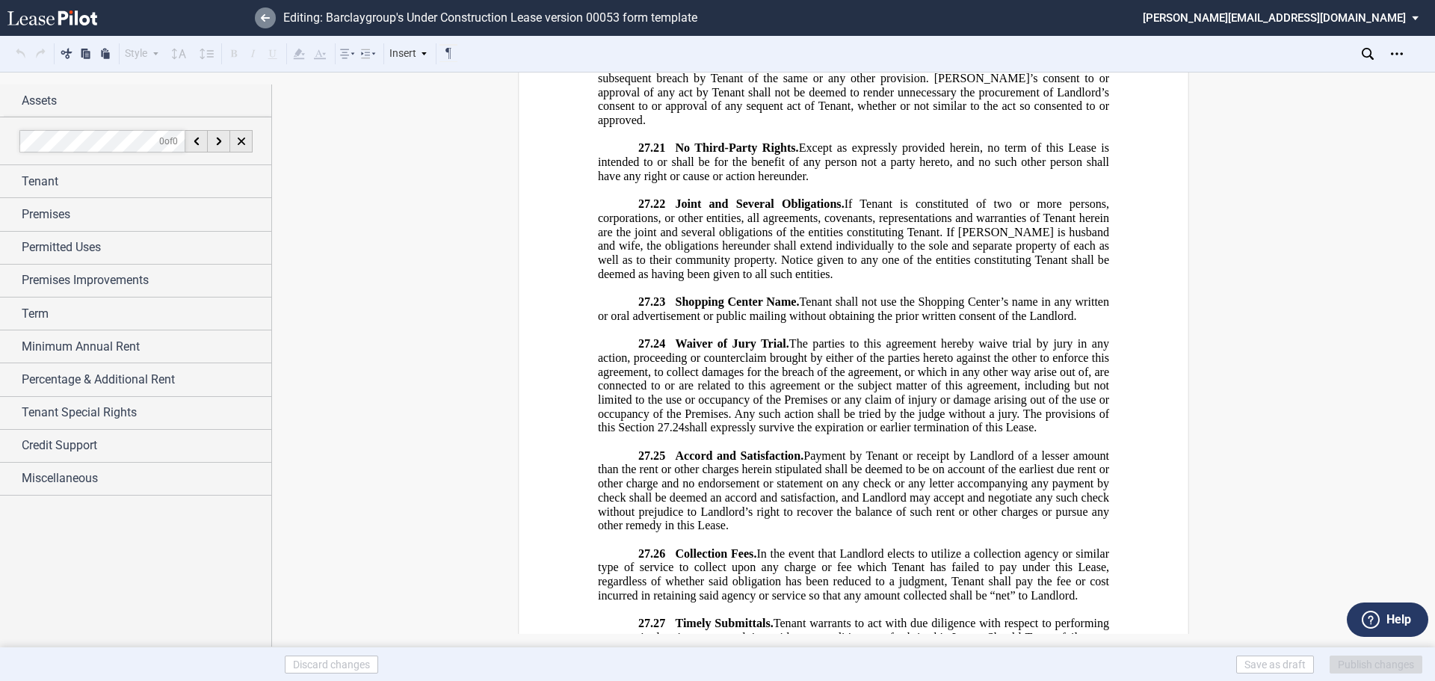
click at [262, 17] on use at bounding box center [265, 17] width 9 height 7
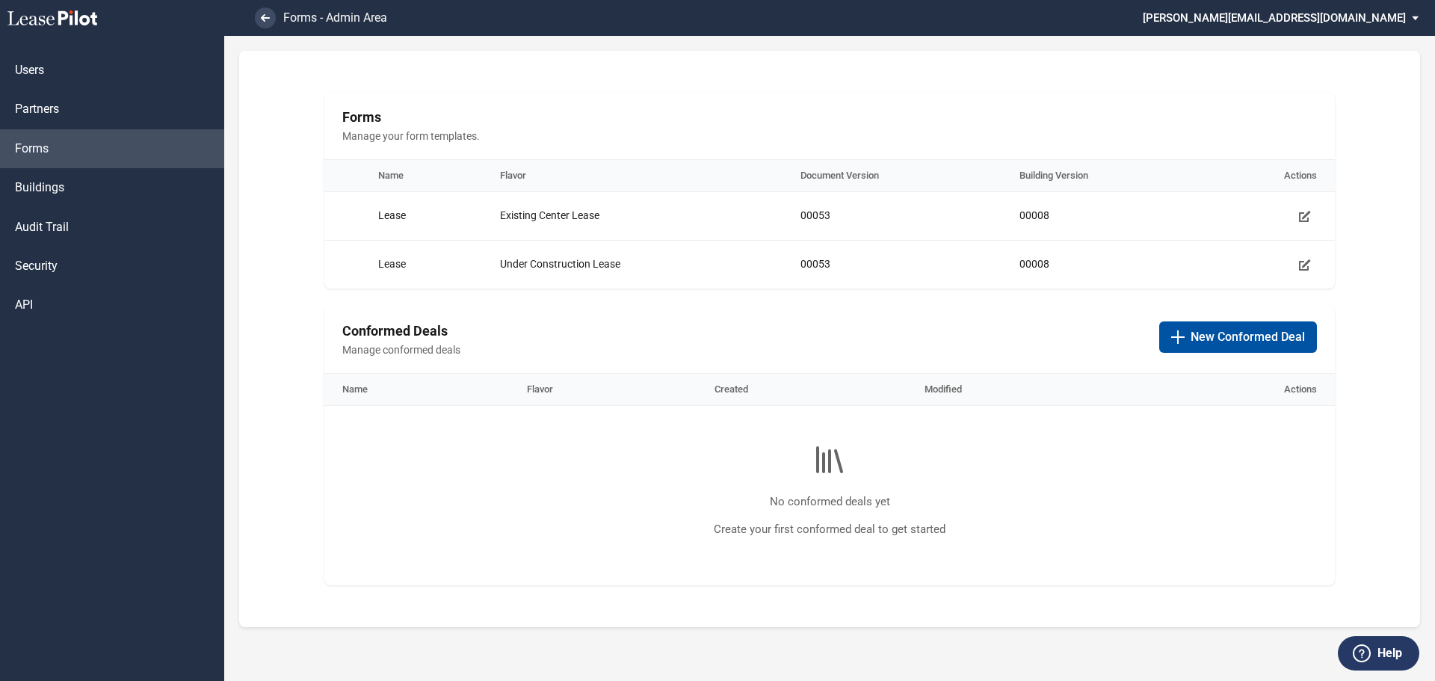
click at [1197, 336] on span "New Conformed Deal" at bounding box center [1247, 337] width 114 height 16
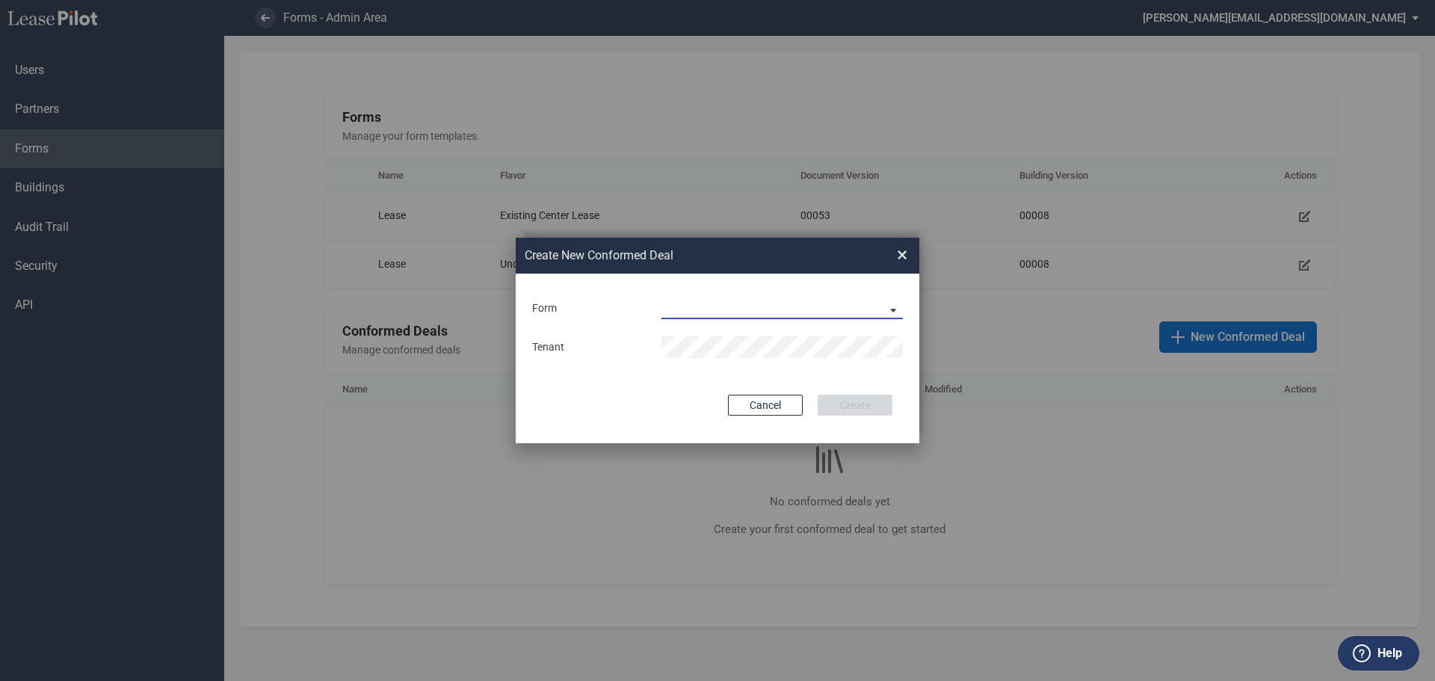
click at [888, 307] on md-select "Existing Center Lease Under Construction Lease" at bounding box center [781, 308] width 241 height 22
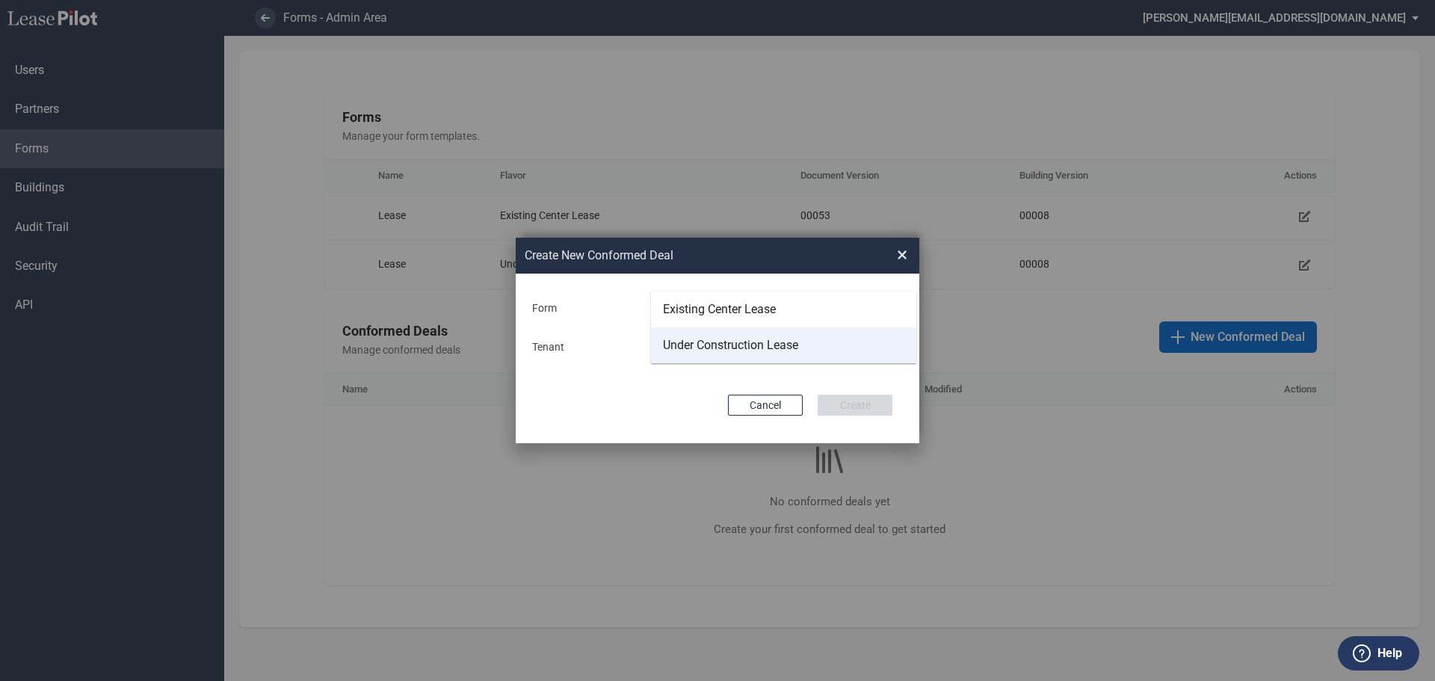
click at [776, 347] on div "Under Construction Lease" at bounding box center [730, 345] width 135 height 16
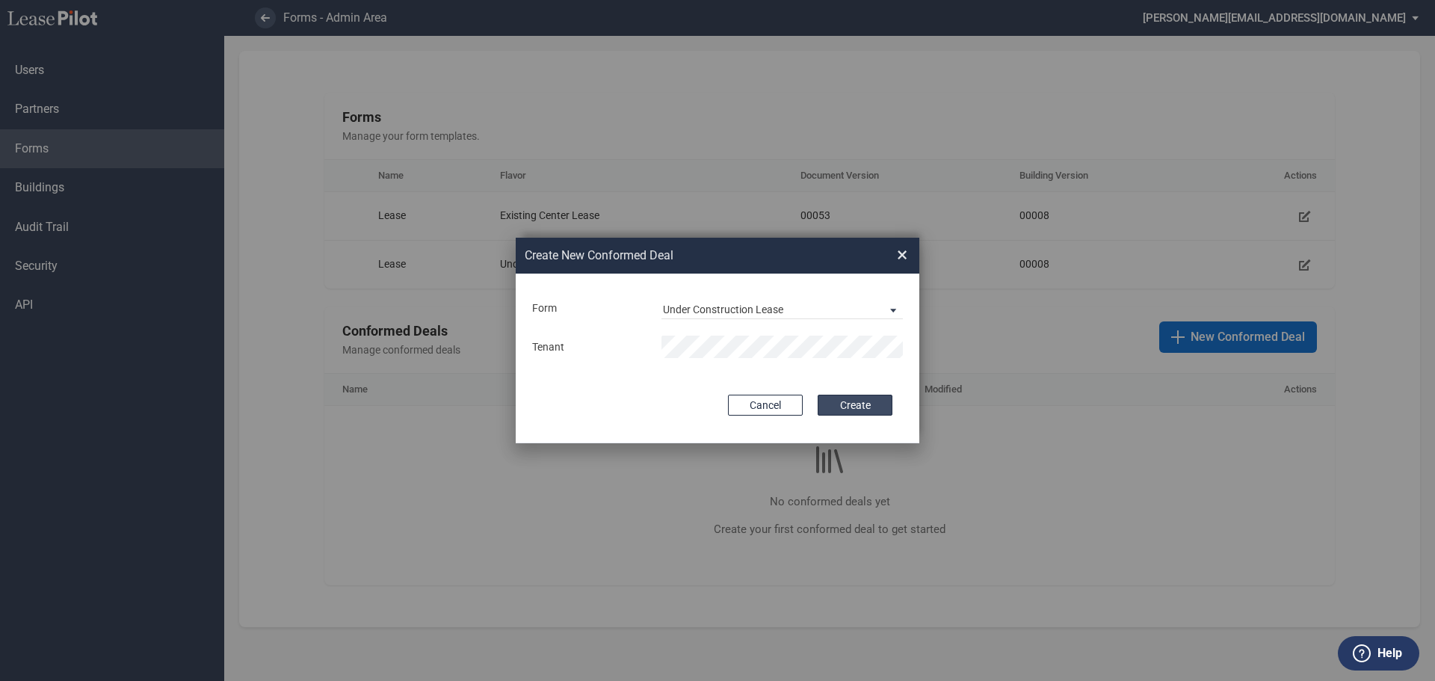
click at [860, 401] on button "Create" at bounding box center [854, 405] width 75 height 21
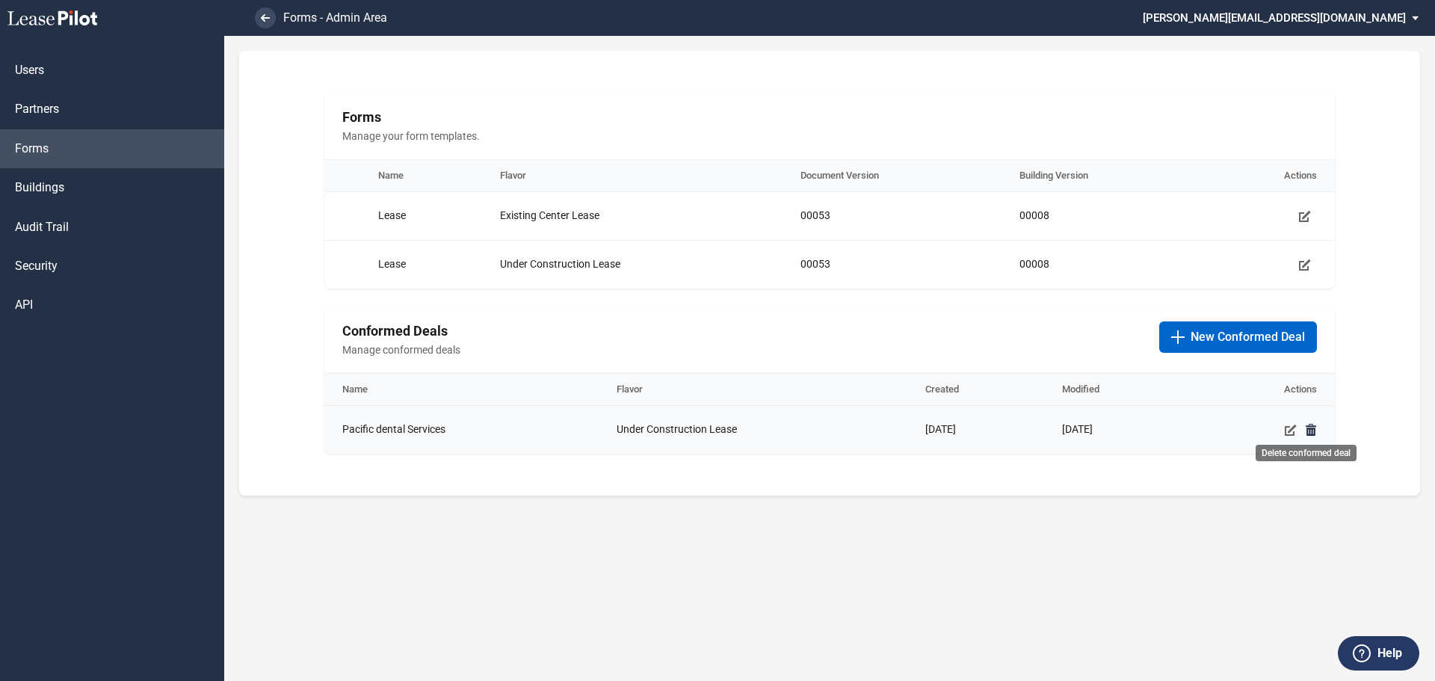
click at [1305, 429] on icon "Delete conformed deal" at bounding box center [1311, 430] width 12 height 12
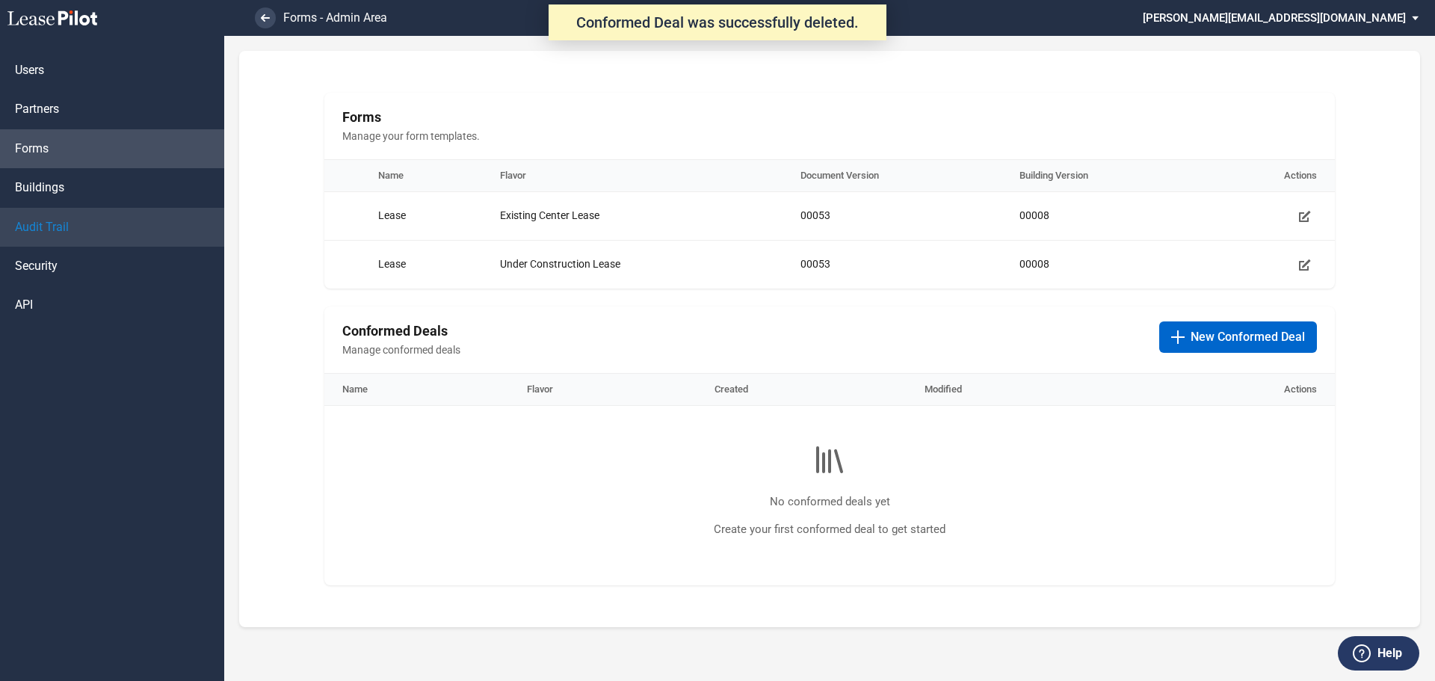
click at [60, 227] on span "Audit Trail" at bounding box center [42, 227] width 54 height 16
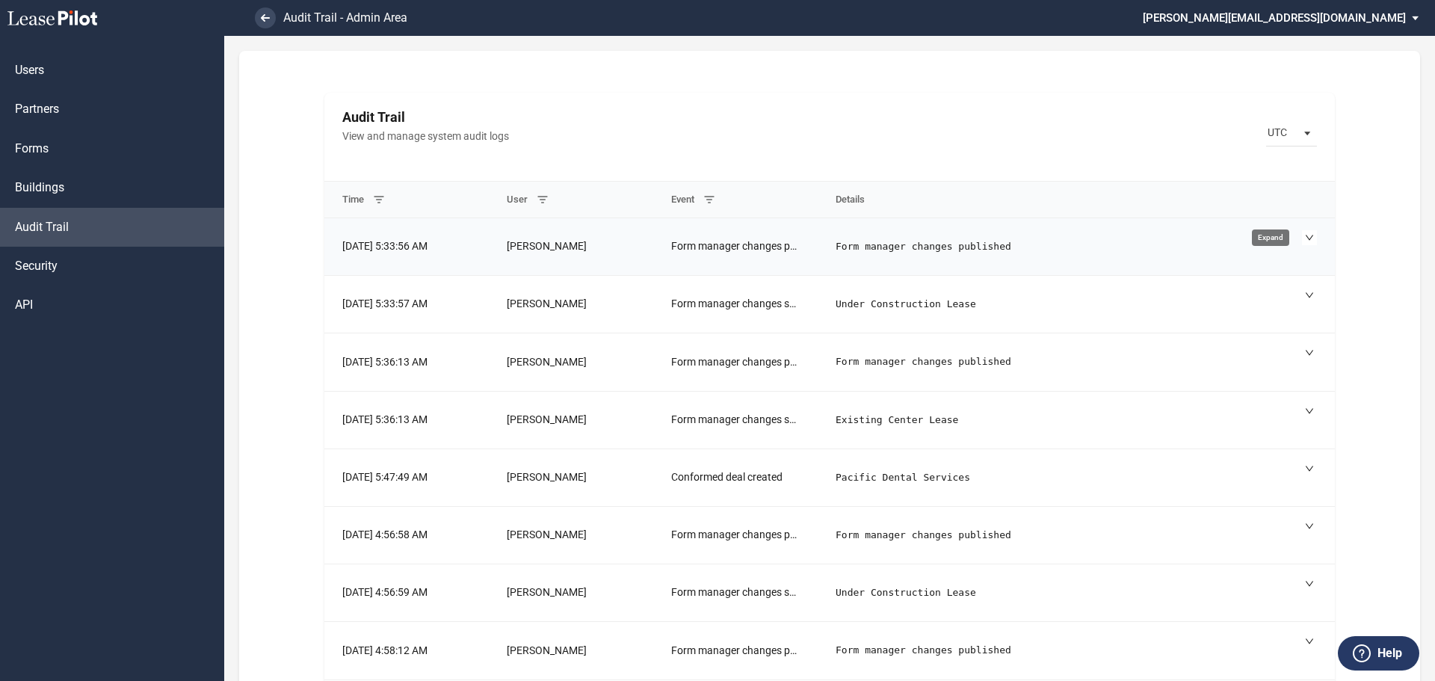
click at [1305, 237] on icon "Toggle content expansion" at bounding box center [1309, 237] width 9 height 9
click at [37, 187] on span "Buildings" at bounding box center [39, 187] width 49 height 16
click at [42, 189] on span "Buildings" at bounding box center [39, 187] width 49 height 16
click at [28, 105] on span "Partners" at bounding box center [37, 109] width 44 height 16
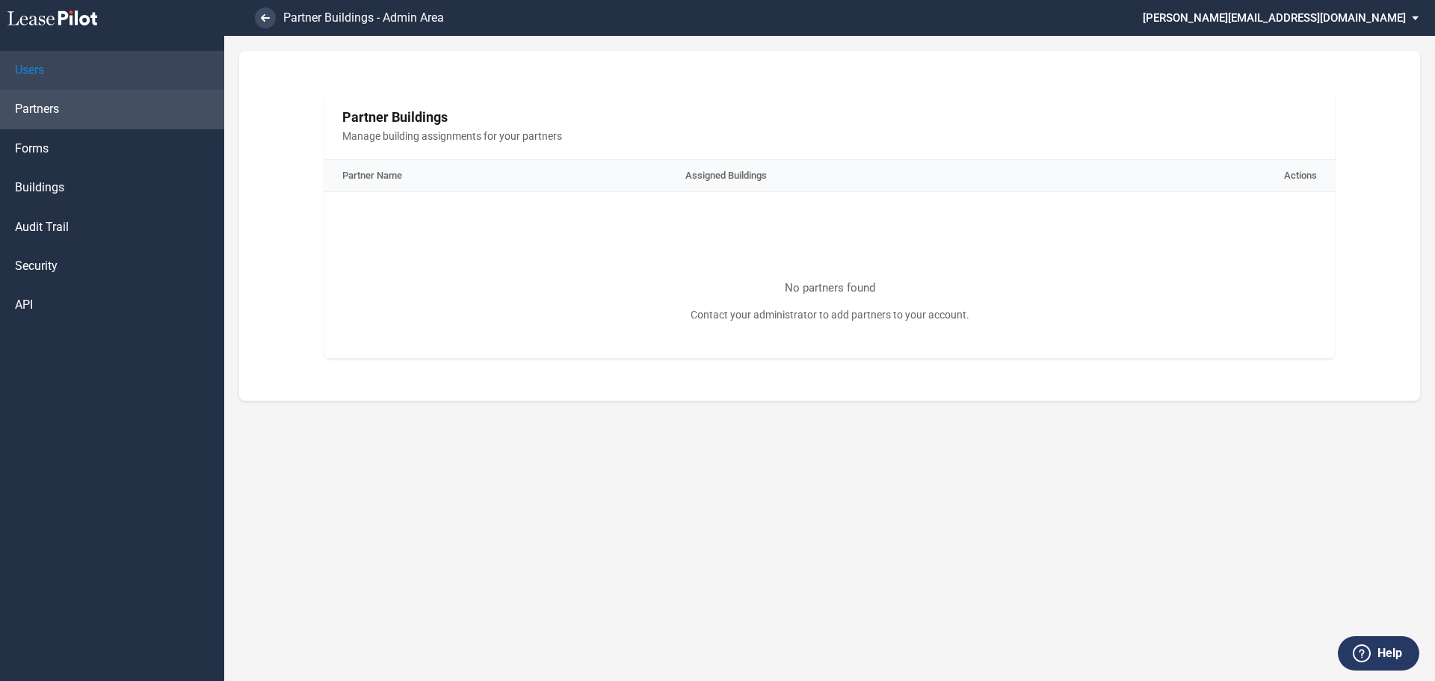
click at [30, 69] on span "Users" at bounding box center [29, 70] width 29 height 16
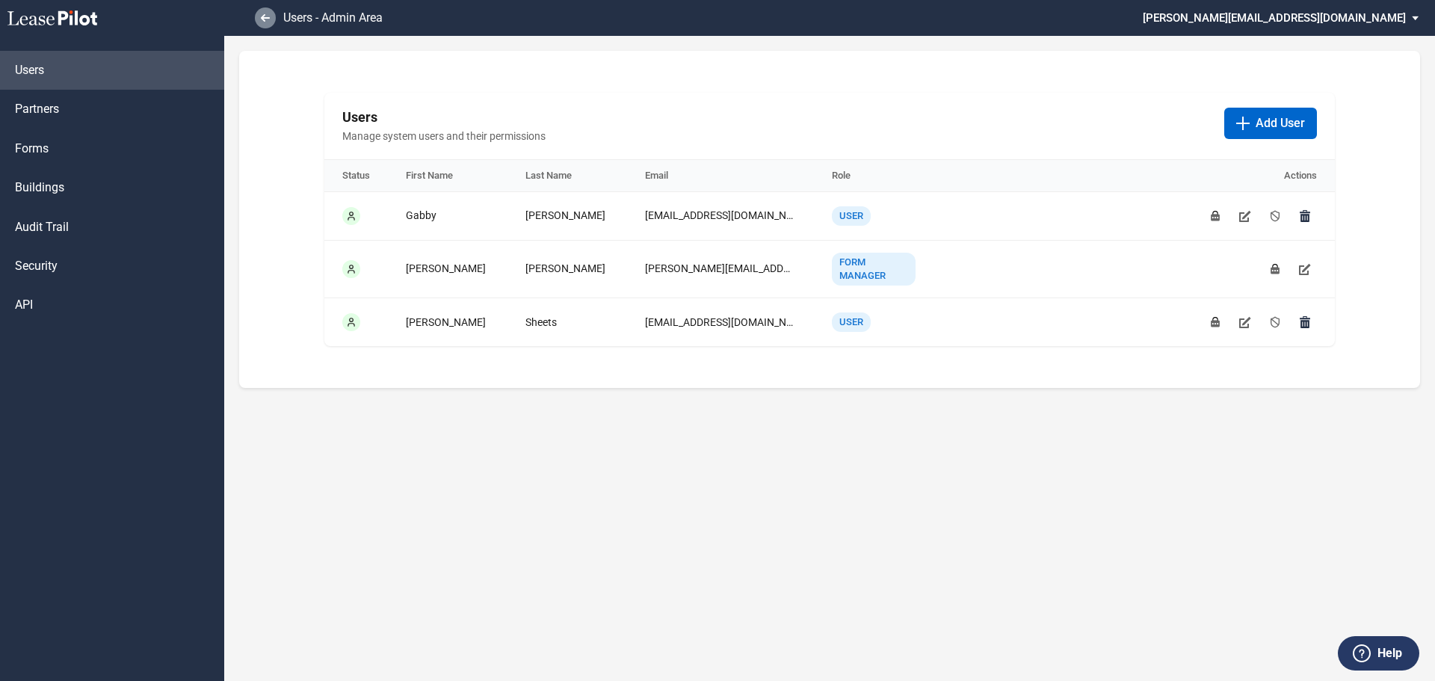
click at [262, 16] on icon at bounding box center [265, 17] width 9 height 7
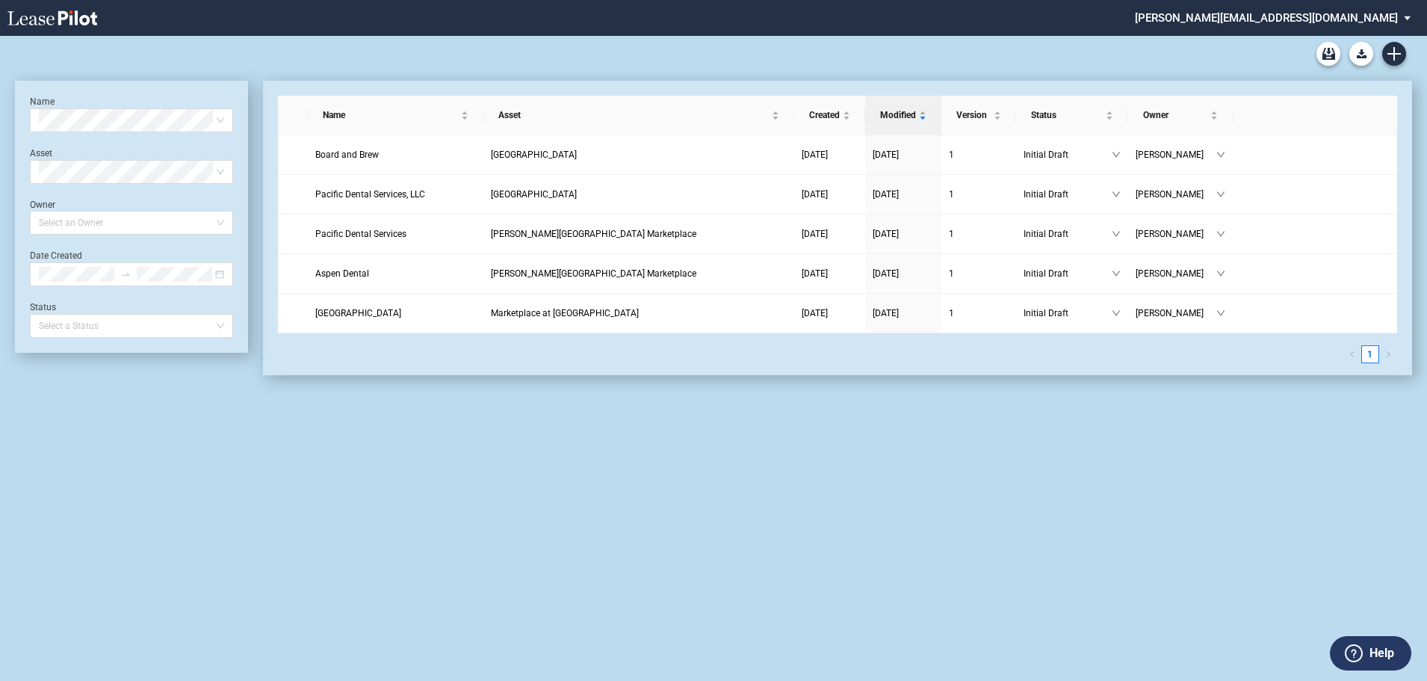
click at [605, 510] on div "Blank Existing Center Lease Form Blank Under Construction Lease Form Name Selec…" at bounding box center [713, 358] width 1427 height 645
